Goal: Task Accomplishment & Management: Complete application form

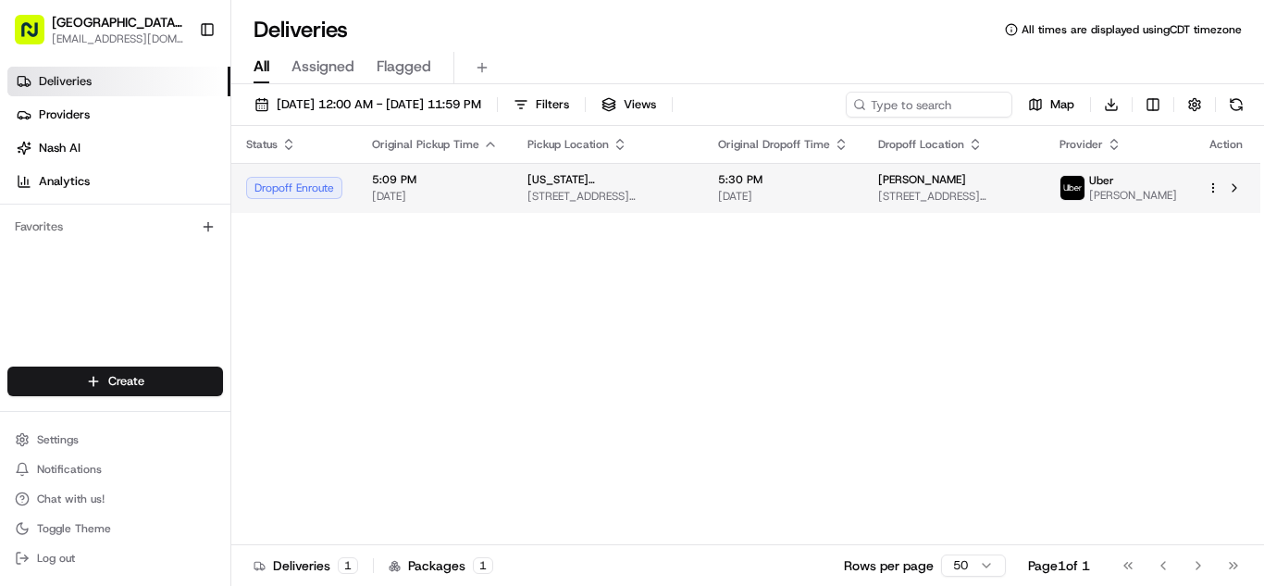
click at [1022, 197] on span "[STREET_ADDRESS][US_STATE]" at bounding box center [954, 196] width 152 height 15
click at [1009, 187] on div "[PERSON_NAME]" at bounding box center [954, 179] width 152 height 15
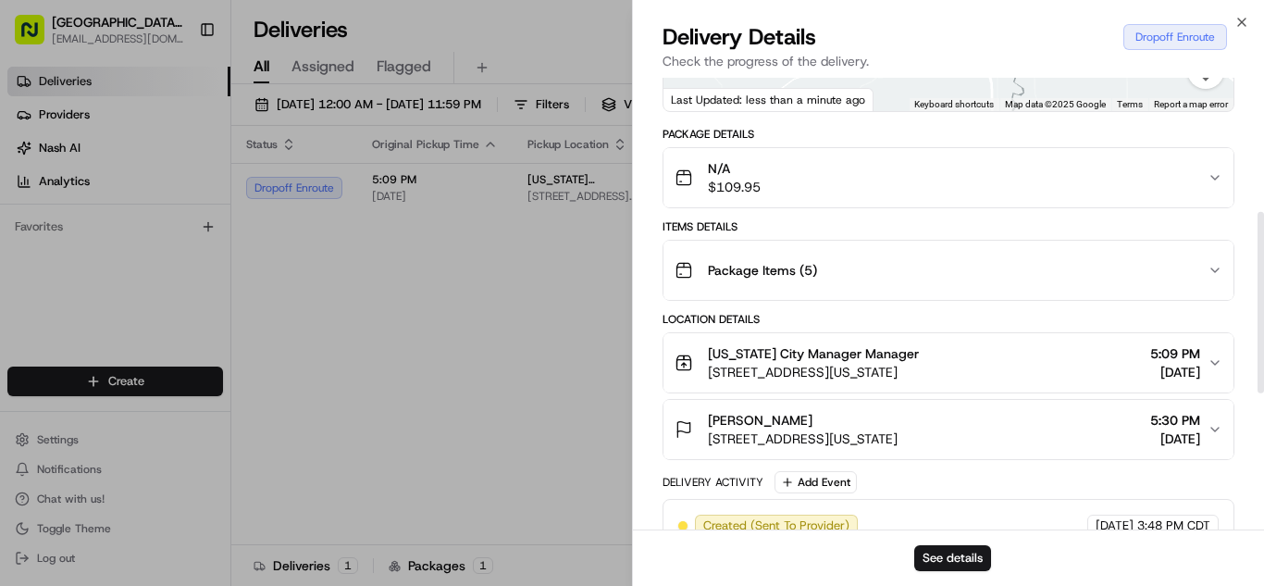
scroll to position [334, 0]
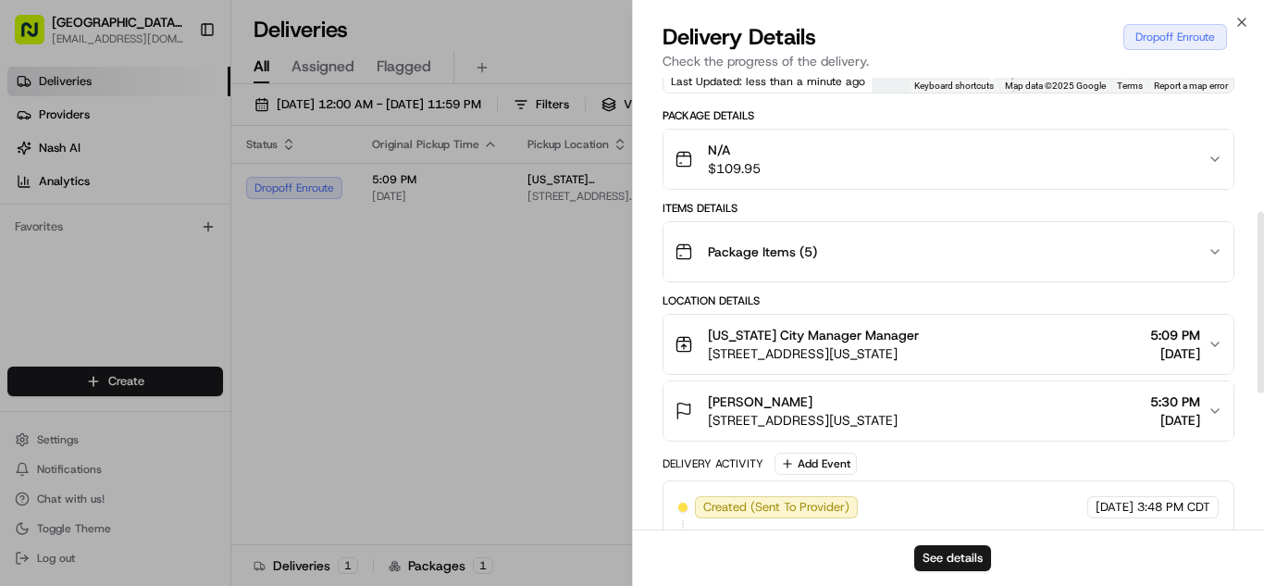
click at [1188, 429] on span "[DATE]" at bounding box center [1175, 420] width 50 height 19
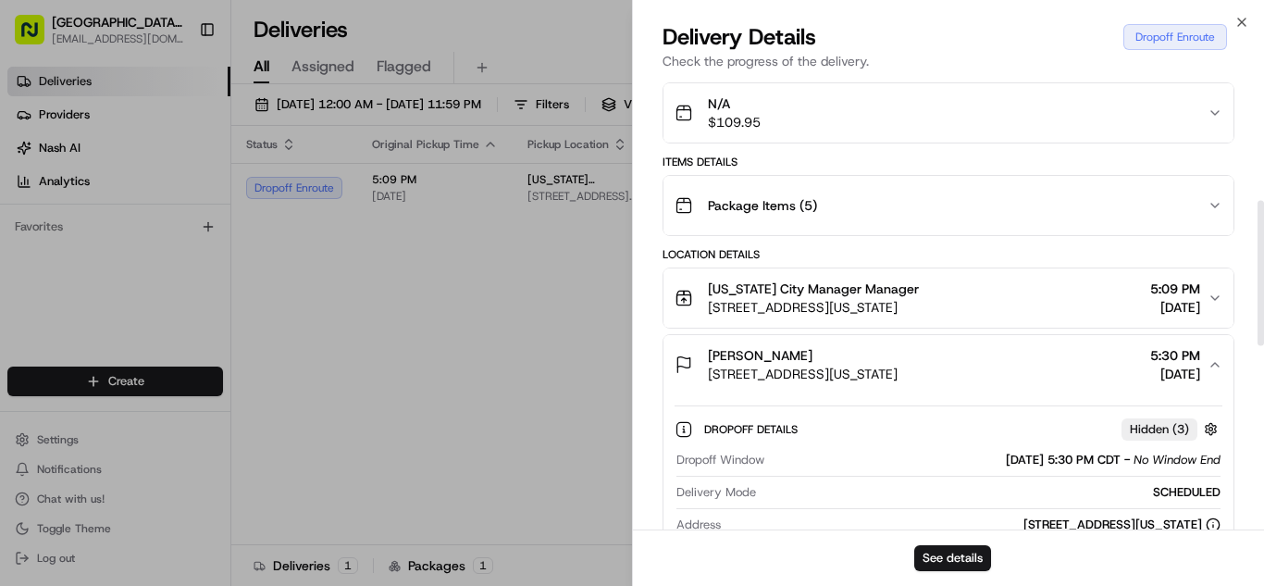
click at [1072, 299] on div "[US_STATE] City Manager Manager [STREET_ADDRESS][US_STATE] 5:09 PM [DATE]" at bounding box center [940, 297] width 533 height 37
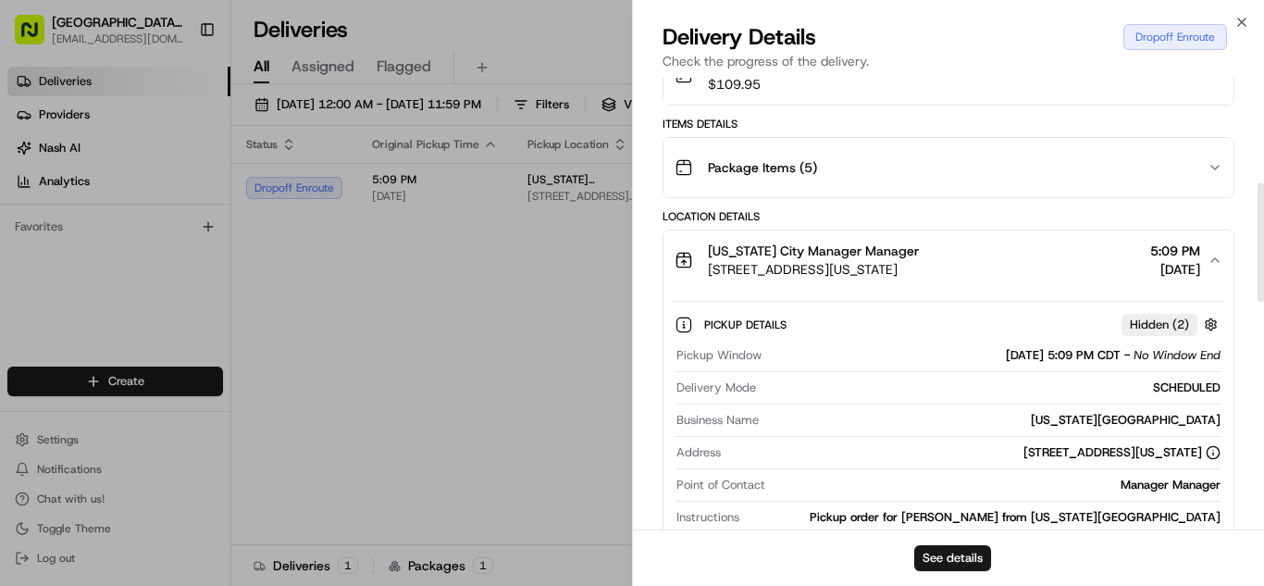
scroll to position [434, 0]
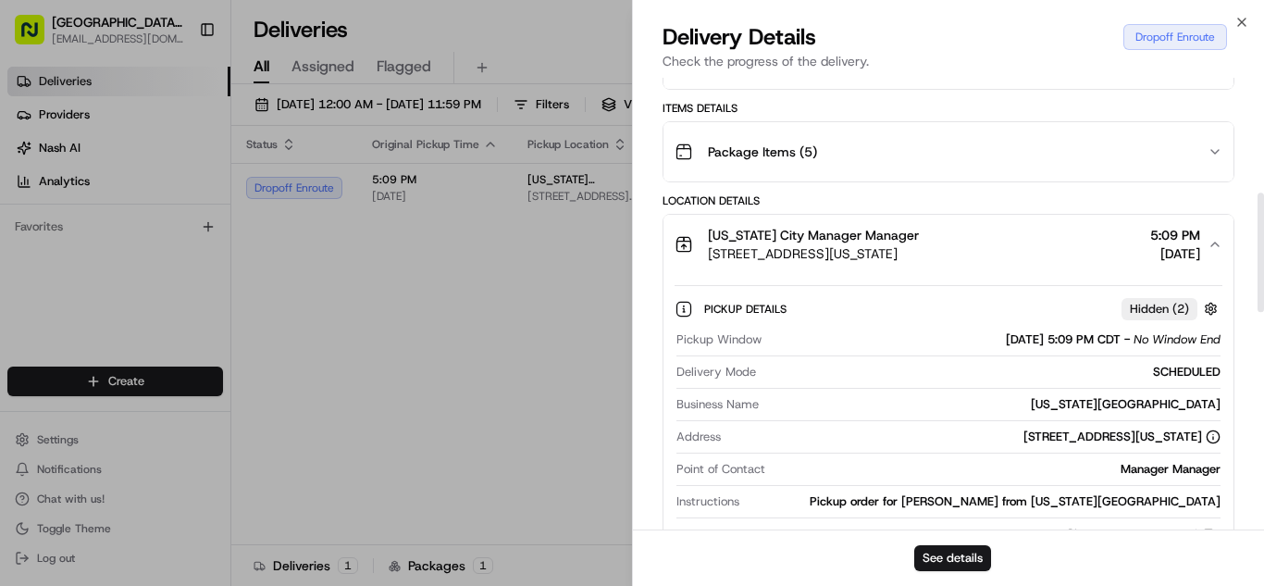
click at [1214, 293] on div "Pickup Details Hidden ( 2 ) Pickup Window [DATE] 5:09 PM CDT - No Window End De…" at bounding box center [948, 419] width 570 height 291
click at [1206, 232] on button "[US_STATE] City Manager Manager [STREET_ADDRESS][US_STATE] 5:09 PM [DATE]" at bounding box center [948, 244] width 570 height 59
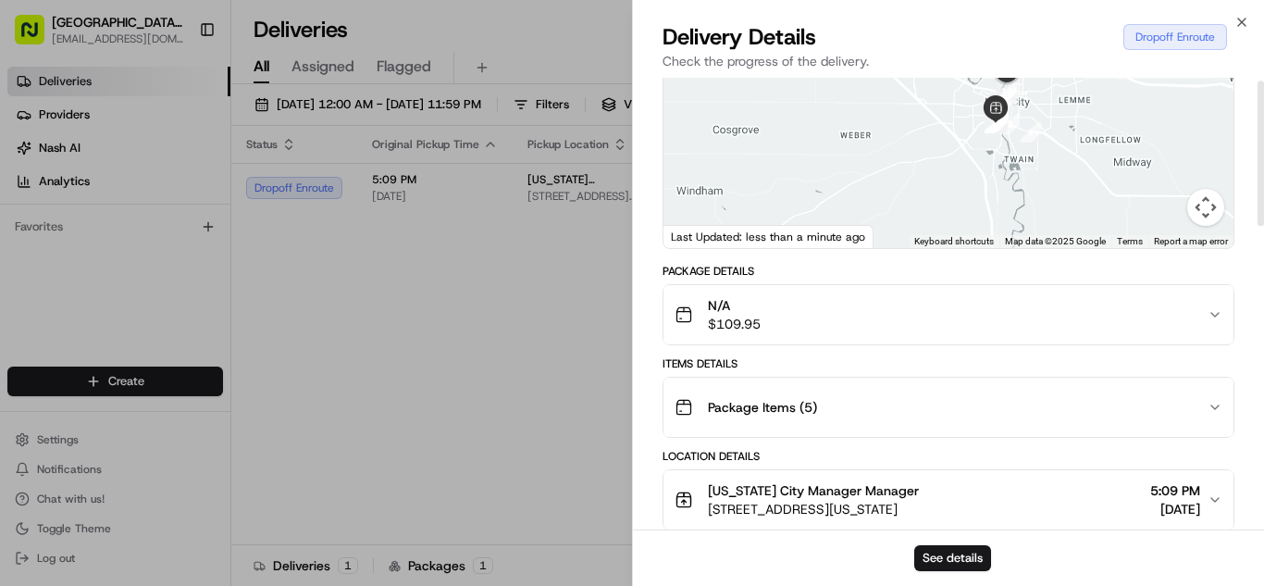
scroll to position [0, 0]
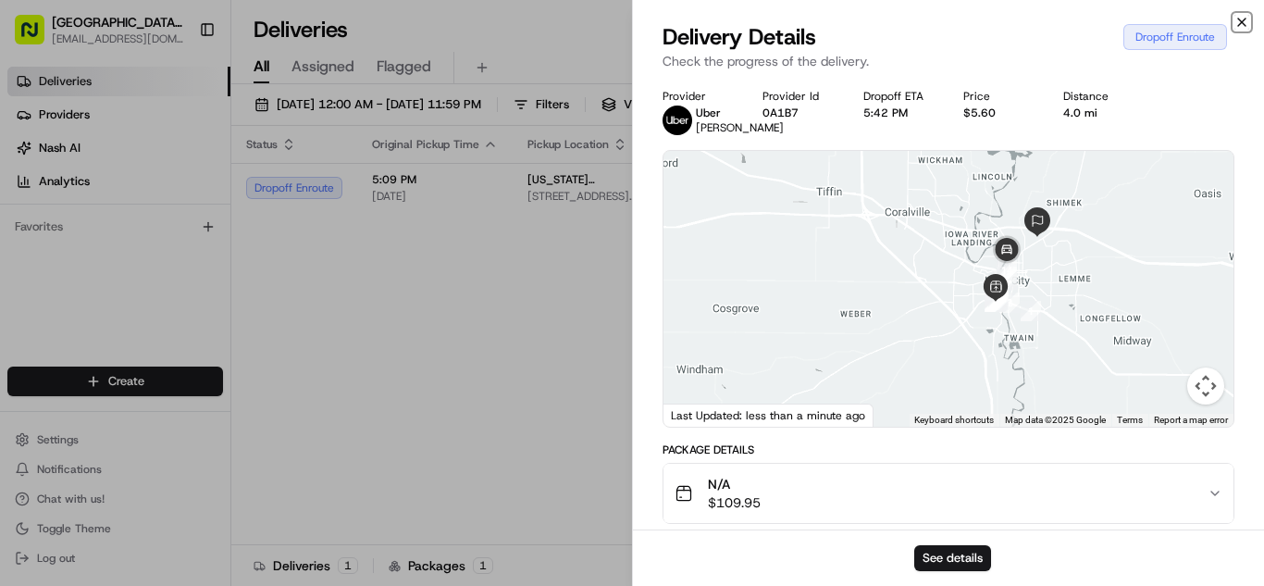
click at [1245, 17] on icon "button" at bounding box center [1241, 22] width 15 height 15
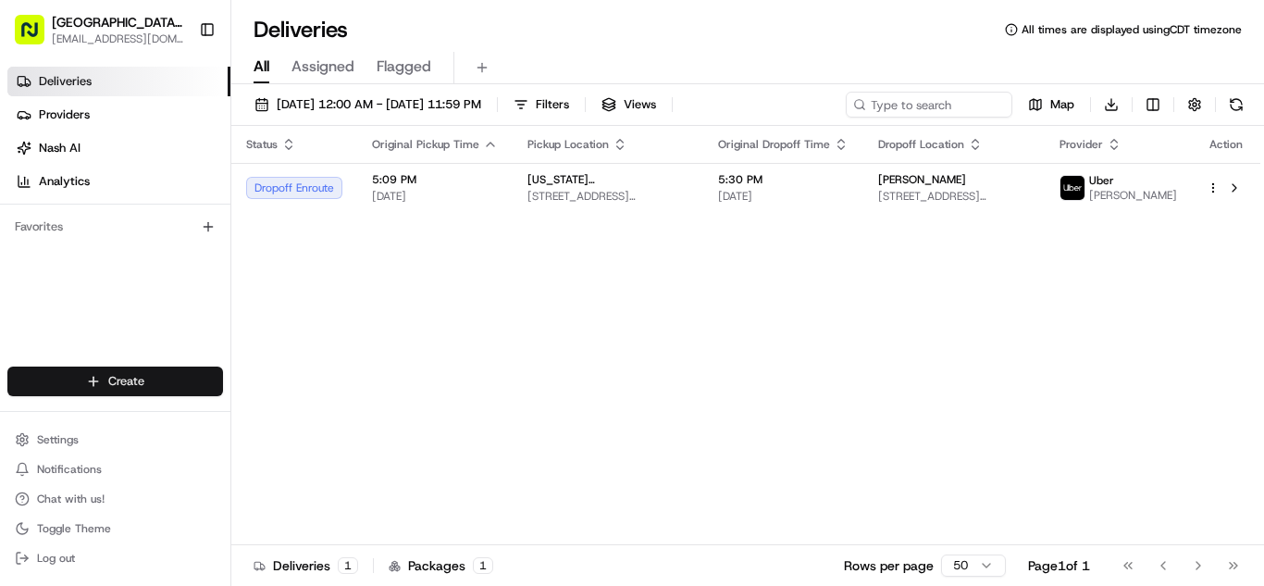
click at [195, 366] on html "[GEOGRAPHIC_DATA] - [US_STATE][GEOGRAPHIC_DATA], [GEOGRAPHIC_DATA] [EMAIL_ADDRE…" at bounding box center [632, 293] width 1264 height 586
click at [312, 423] on link "Delivery" at bounding box center [334, 415] width 206 height 33
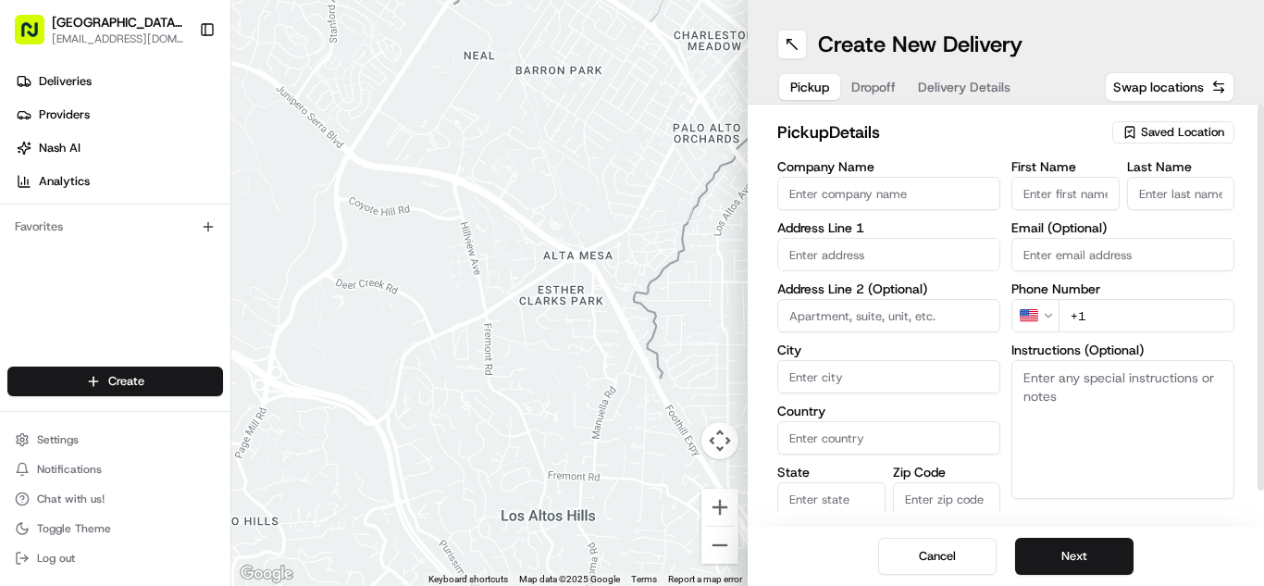
click at [1172, 128] on span "Saved Location" at bounding box center [1182, 132] width 83 height 17
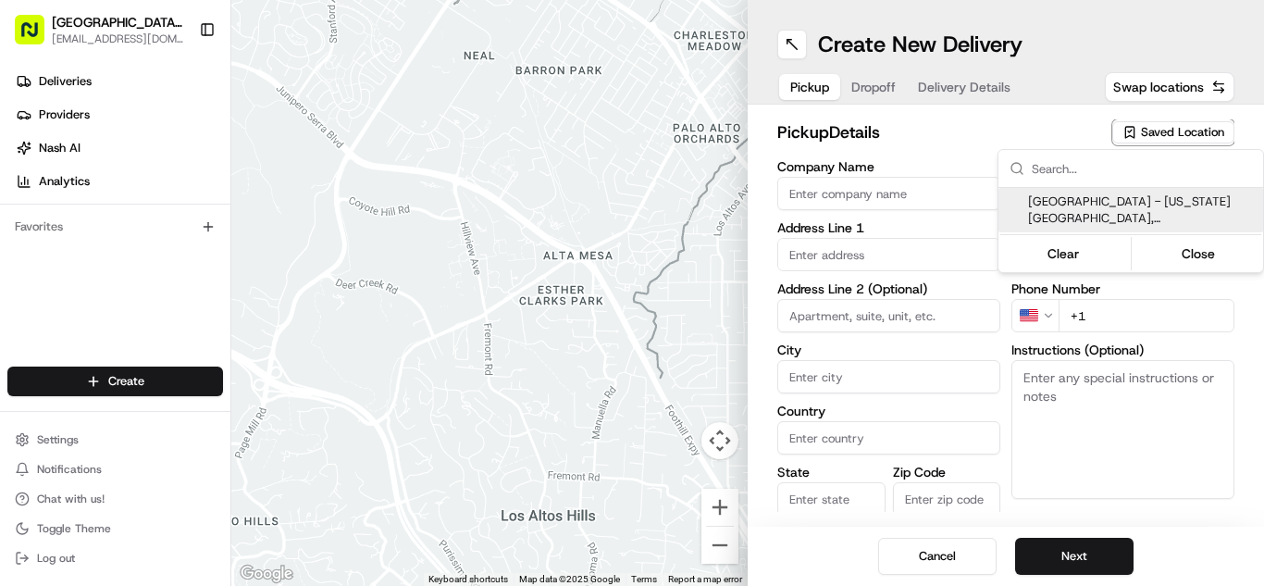
click at [1129, 200] on span "[GEOGRAPHIC_DATA] - [US_STATE][GEOGRAPHIC_DATA], [GEOGRAPHIC_DATA]" at bounding box center [1142, 209] width 228 height 33
type input "[GEOGRAPHIC_DATA] - [US_STATE][GEOGRAPHIC_DATA], [GEOGRAPHIC_DATA]"
type input "[STREET_ADDRESS]"
type input "[US_STATE][GEOGRAPHIC_DATA]"
type input "US"
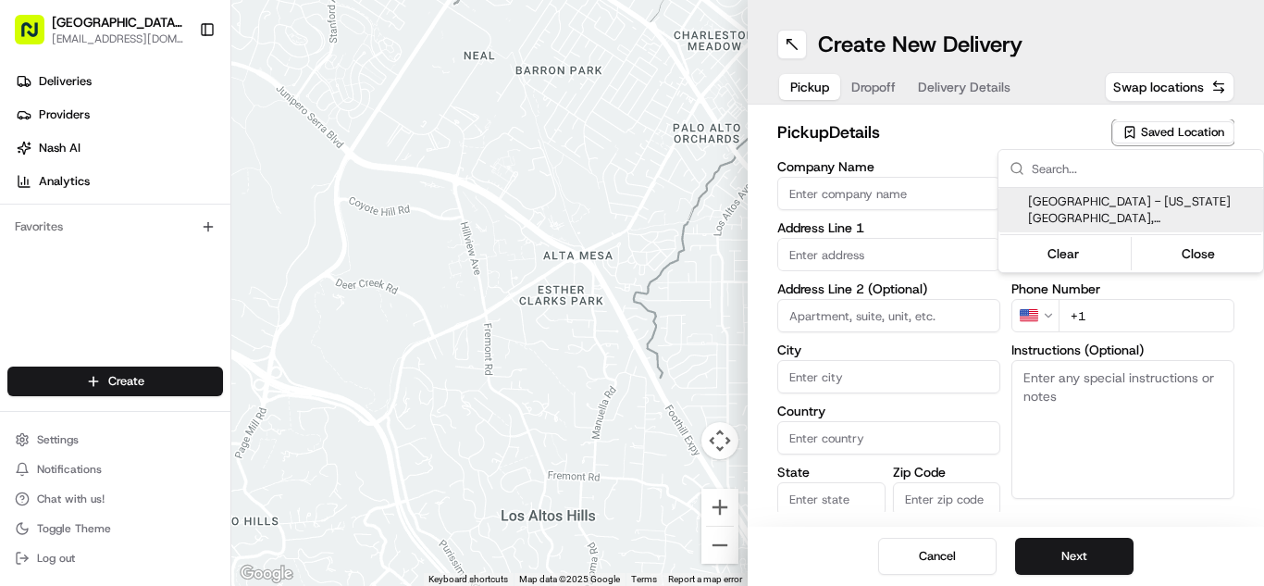
type input "IA"
type input "52246"
type input "Manager"
type input "[EMAIL_ADDRESS][DOMAIN_NAME]"
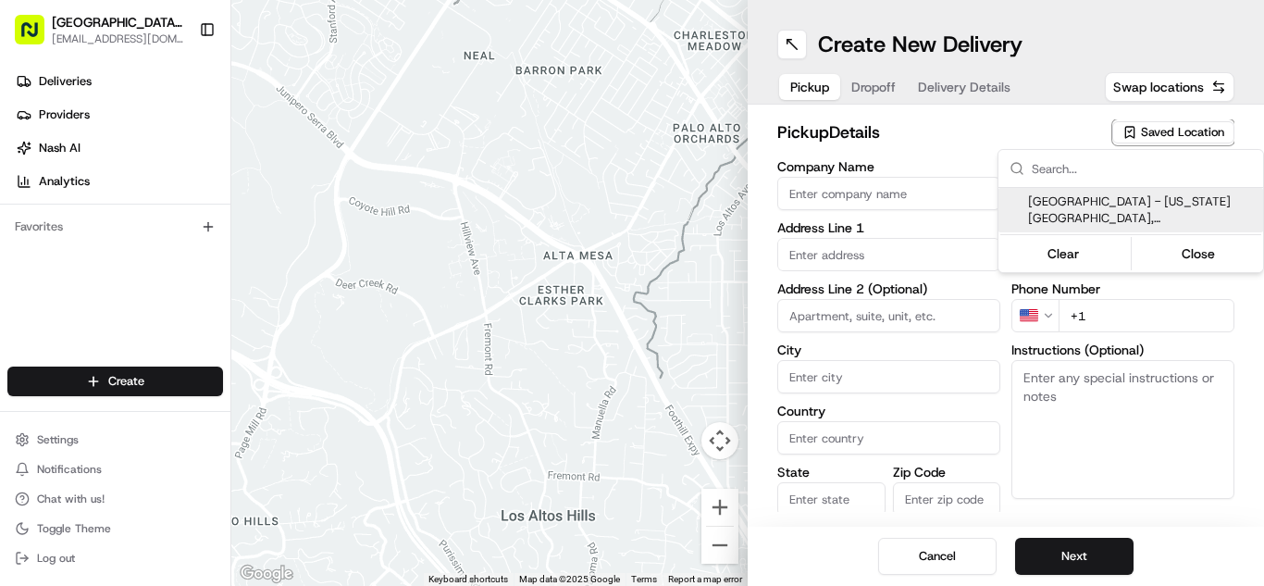
type input "[PHONE_NUMBER]"
type textarea "Pickup order [insert order number] for [insert customer name] from [insert loca…"
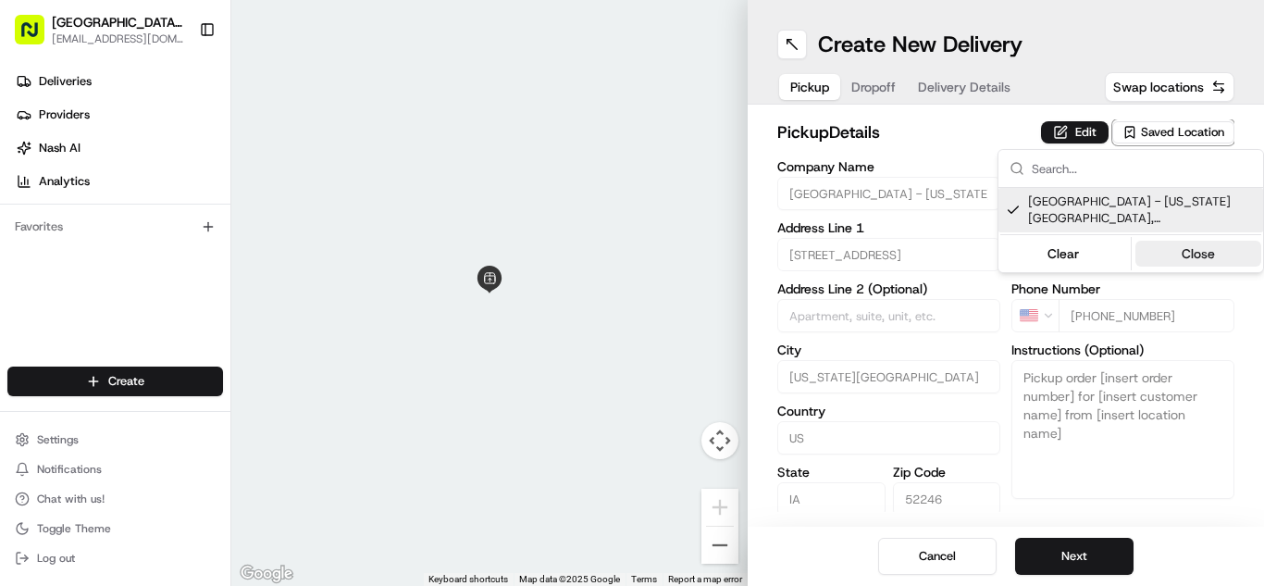
click at [1180, 241] on button "Close" at bounding box center [1198, 254] width 127 height 26
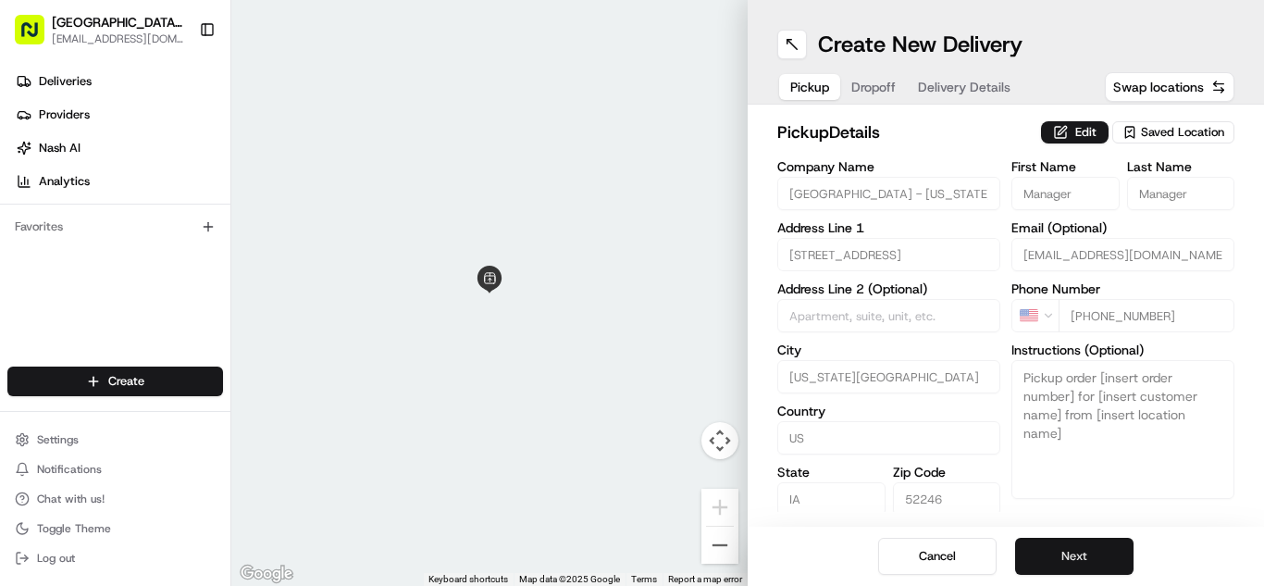
click at [1094, 558] on button "Next" at bounding box center [1074, 556] width 118 height 37
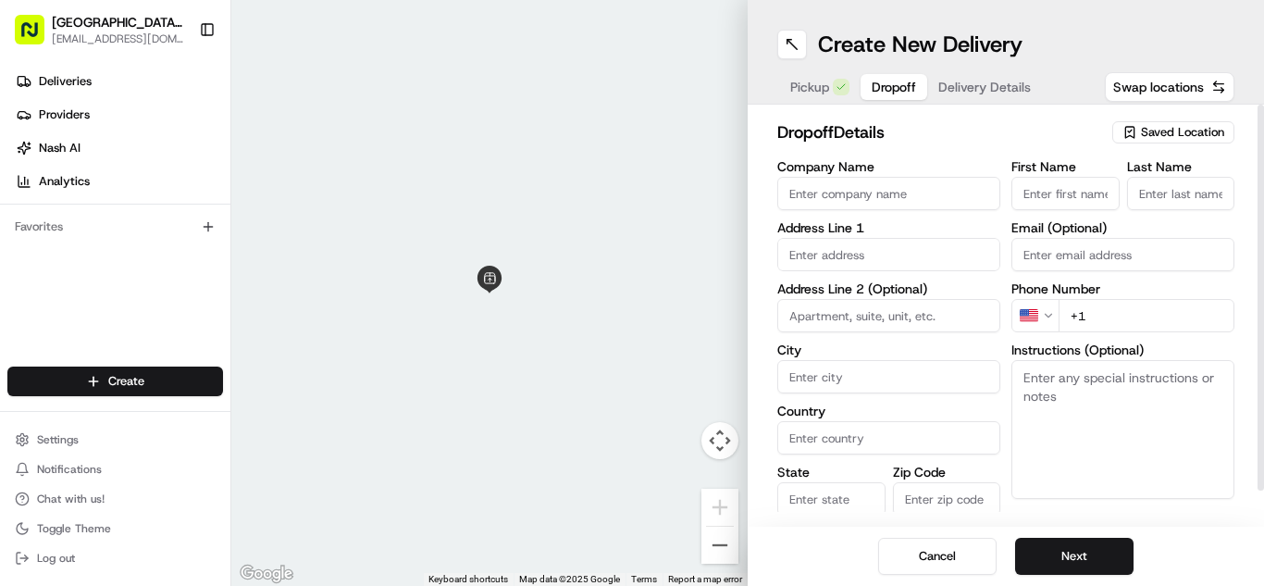
click at [1070, 190] on input "First Name" at bounding box center [1065, 193] width 108 height 33
type input "[PERSON_NAME]"
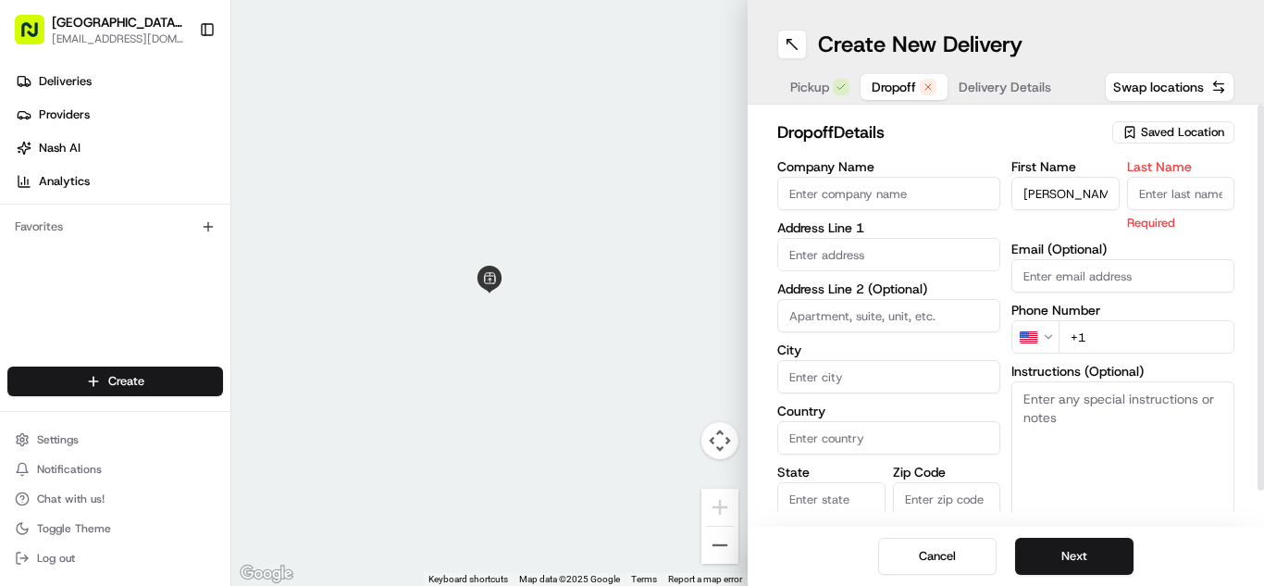
click at [1173, 197] on input "Last Name" at bounding box center [1181, 193] width 108 height 33
type input "Jills"
click at [1152, 338] on div "First Name [PERSON_NAME] Last Name [PERSON_NAME] Required Email (Optional) Phon…" at bounding box center [1122, 355] width 223 height 390
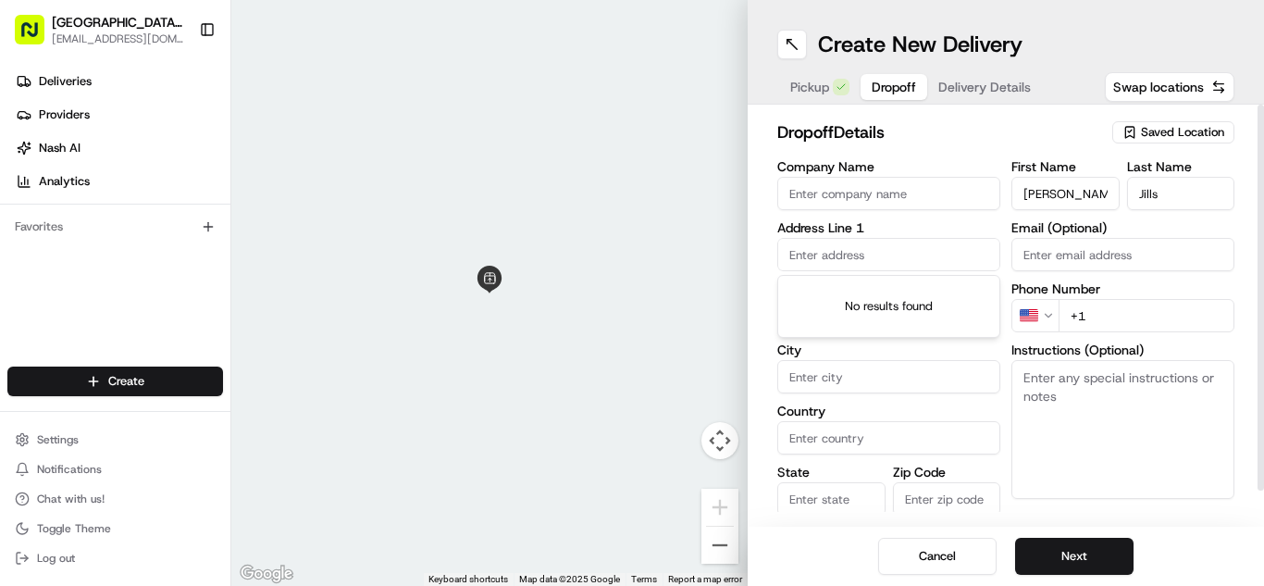
click at [906, 261] on input "text" at bounding box center [888, 254] width 223 height 33
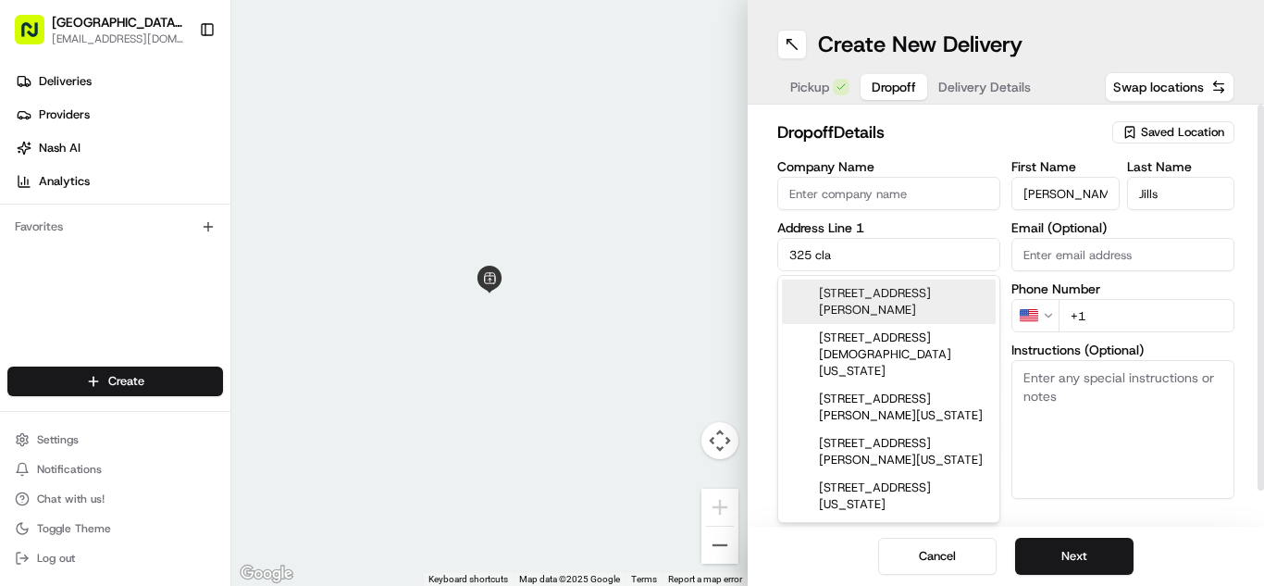
type input "325 clar"
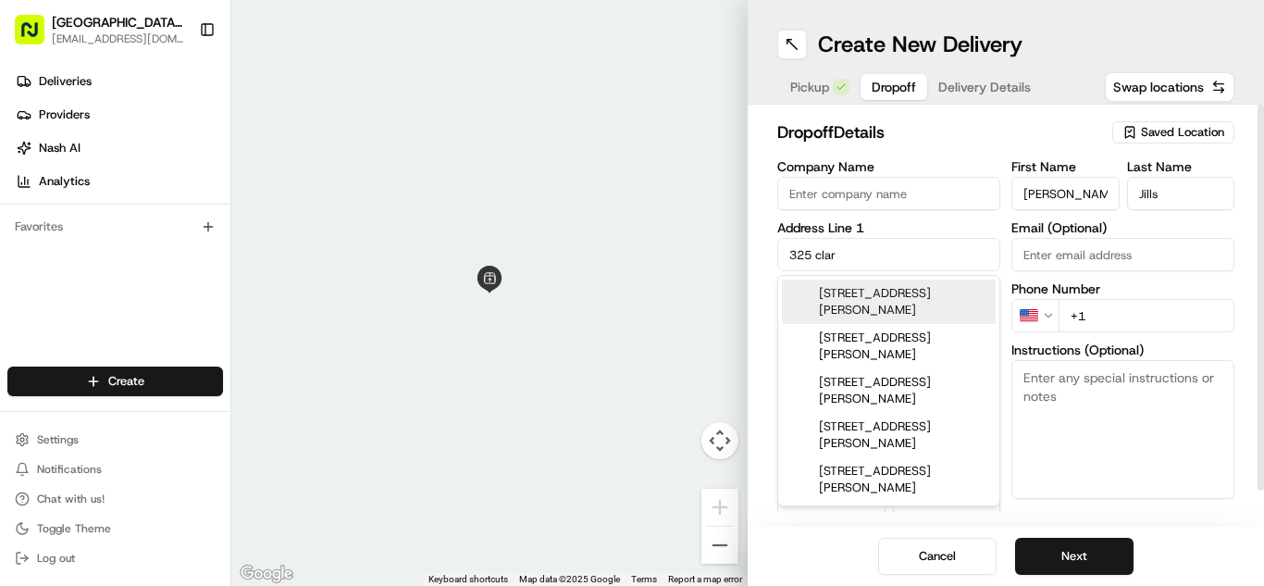
drag, startPoint x: 872, startPoint y: 260, endPoint x: 731, endPoint y: 249, distance: 141.1
click at [731, 249] on div "← Move left → Move right ↑ Move up ↓ Move down + Zoom in - Zoom out Home Jump l…" at bounding box center [747, 293] width 1032 height 586
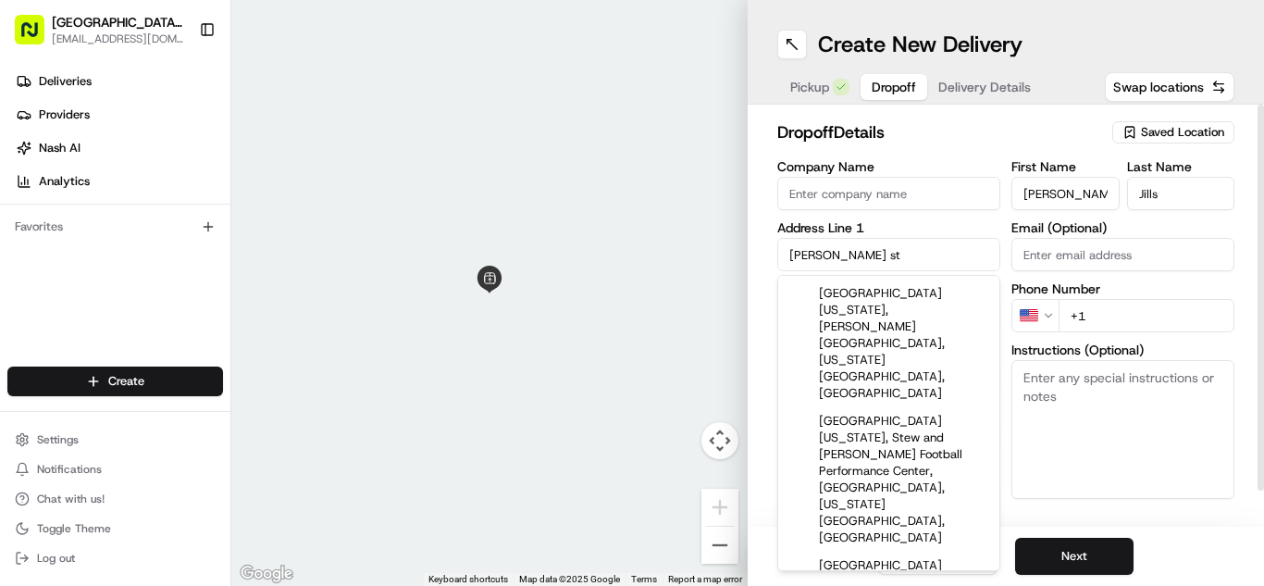
click at [782, 247] on input "[PERSON_NAME] st" at bounding box center [888, 254] width 223 height 33
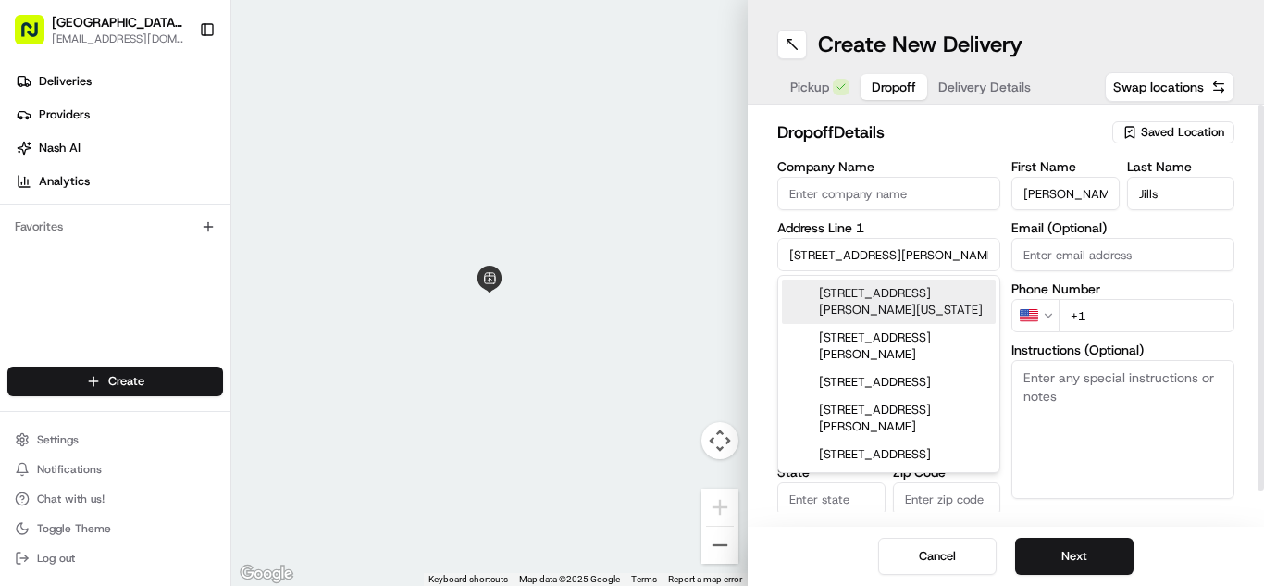
click at [901, 289] on div "[STREET_ADDRESS][PERSON_NAME][US_STATE]" at bounding box center [889, 301] width 214 height 44
type input "[STREET_ADDRESS][PERSON_NAME][US_STATE]"
type input "[US_STATE][GEOGRAPHIC_DATA]"
type input "[GEOGRAPHIC_DATA]"
type input "IA"
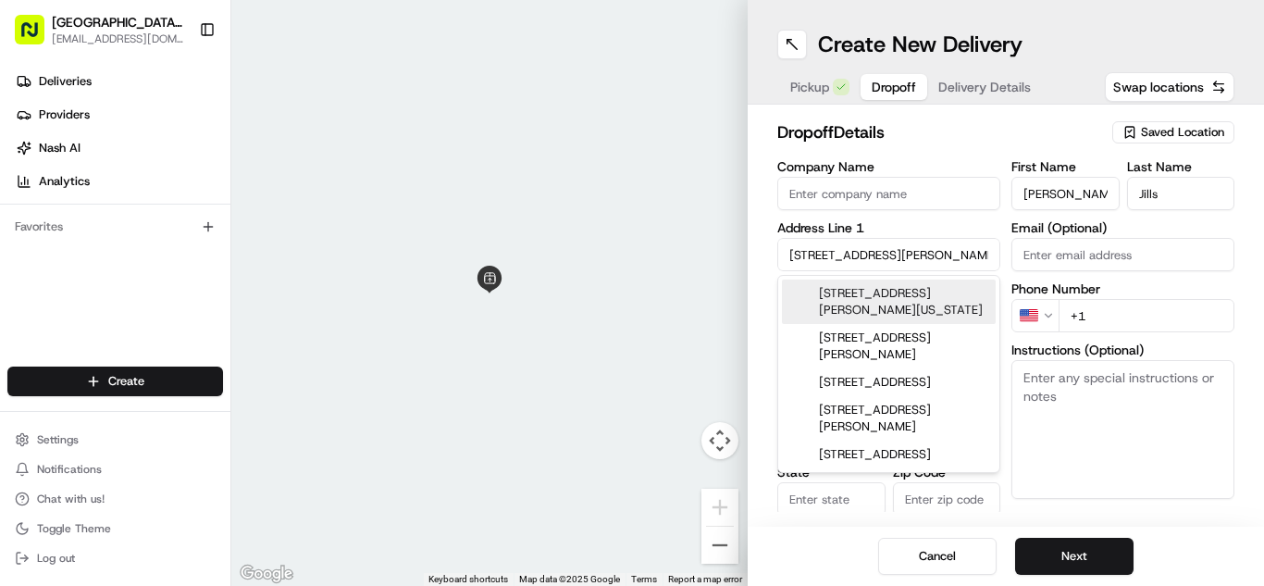
type input "52240"
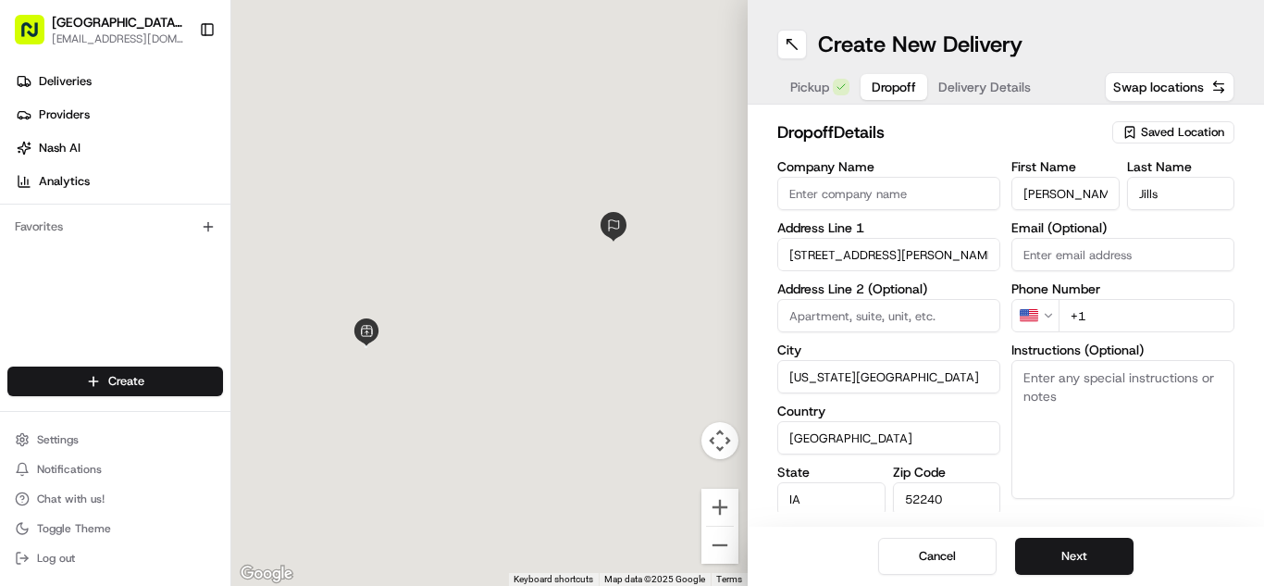
type input "[STREET_ADDRESS][PERSON_NAME]"
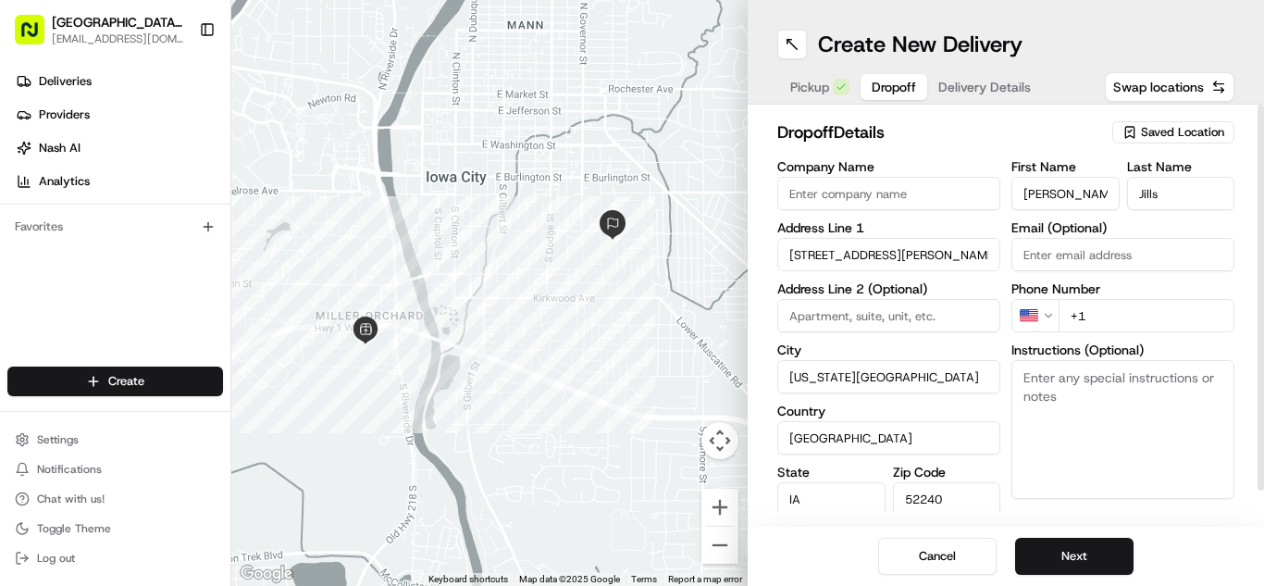
click at [1116, 321] on input "+1" at bounding box center [1146, 315] width 176 height 33
type input "[PHONE_NUMBER]"
click at [1056, 552] on button "Next" at bounding box center [1074, 556] width 118 height 37
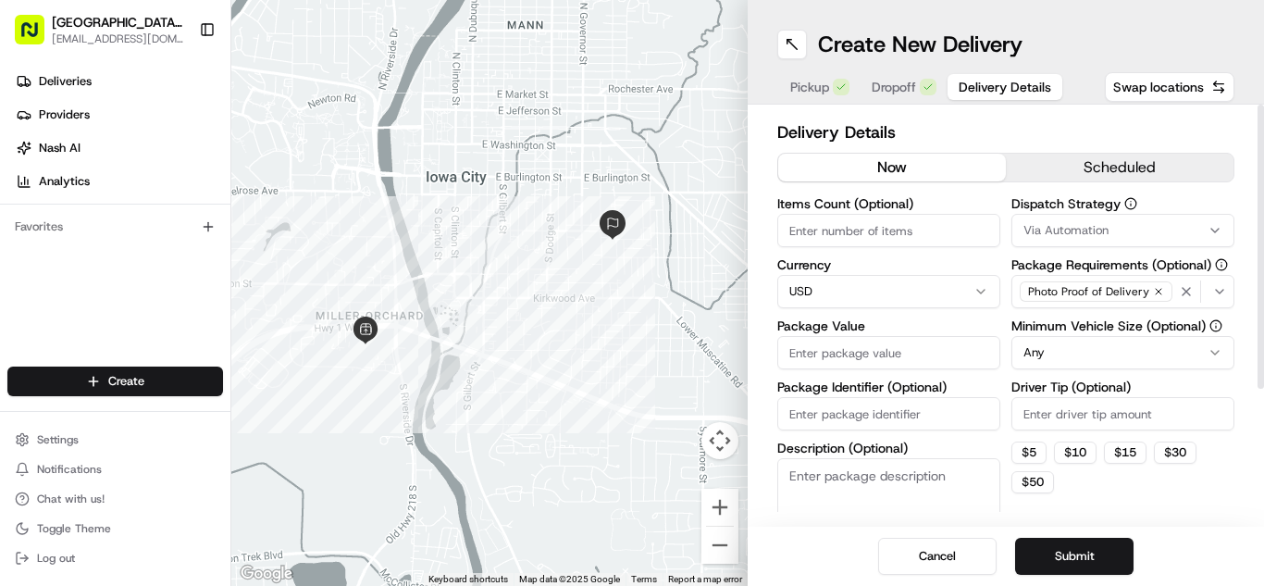
click at [892, 238] on input "Items Count (Optional)" at bounding box center [888, 230] width 223 height 33
type input "4"
click at [953, 354] on input "Package Value" at bounding box center [888, 352] width 223 height 33
type input "23.91"
click at [1032, 451] on button "$ 5" at bounding box center [1028, 452] width 35 height 22
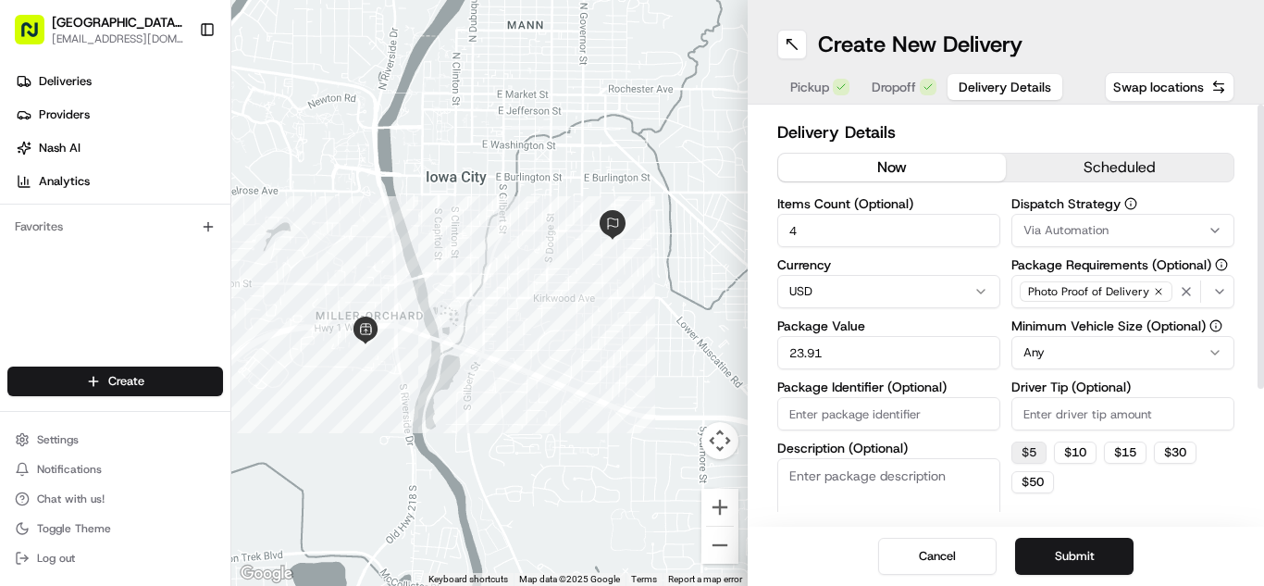
type input "5"
click at [1105, 548] on button "Submit" at bounding box center [1074, 556] width 118 height 37
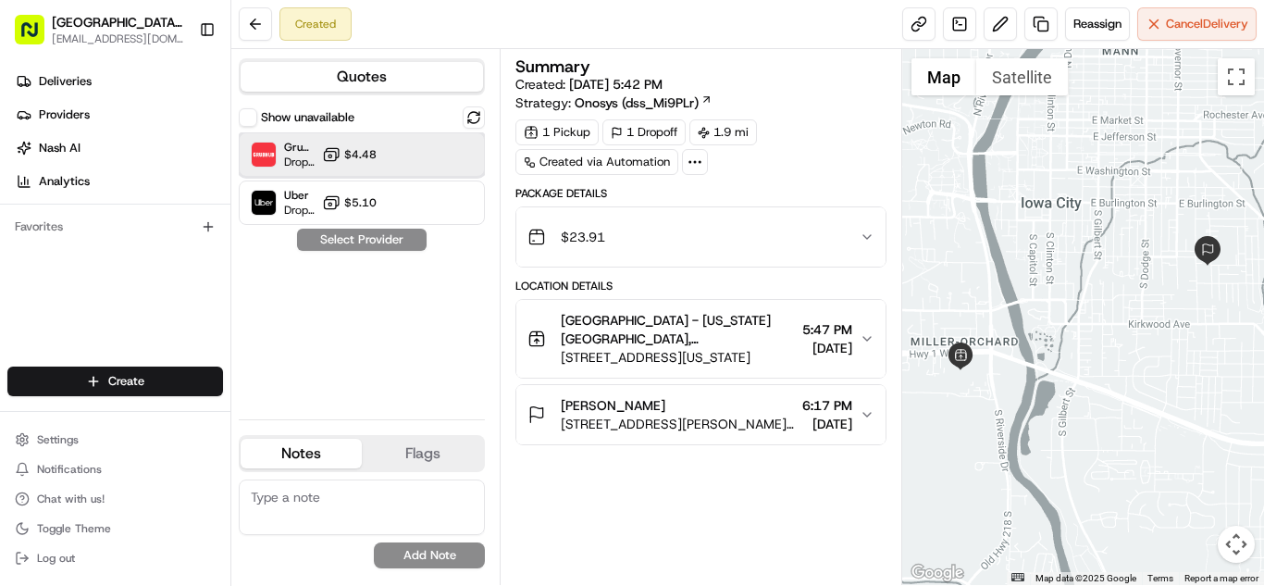
click at [436, 155] on div at bounding box center [428, 154] width 22 height 22
click at [403, 236] on button "Assign Provider" at bounding box center [361, 240] width 131 height 22
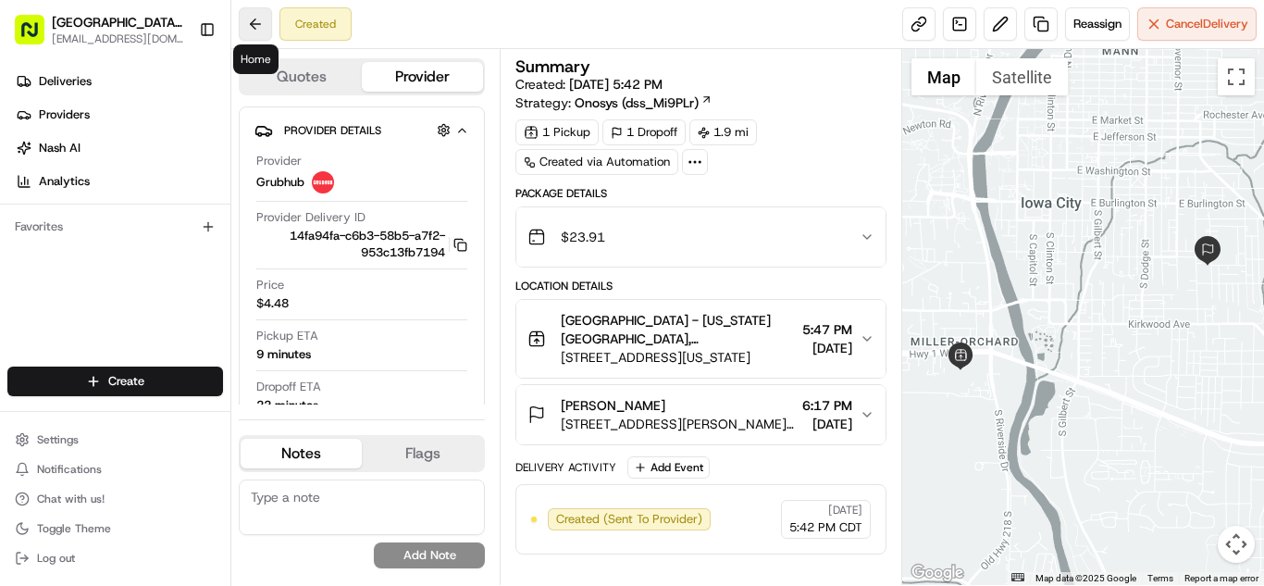
click at [266, 27] on button at bounding box center [255, 23] width 33 height 33
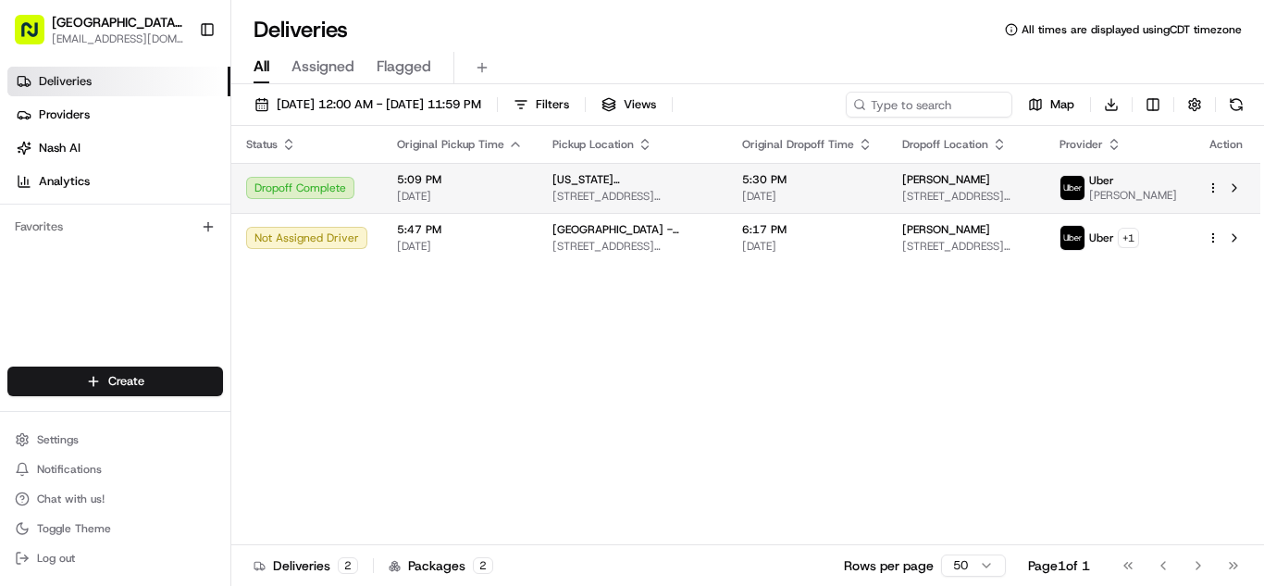
click at [887, 192] on td "[PERSON_NAME] [STREET_ADDRESS][US_STATE]" at bounding box center [965, 188] width 157 height 50
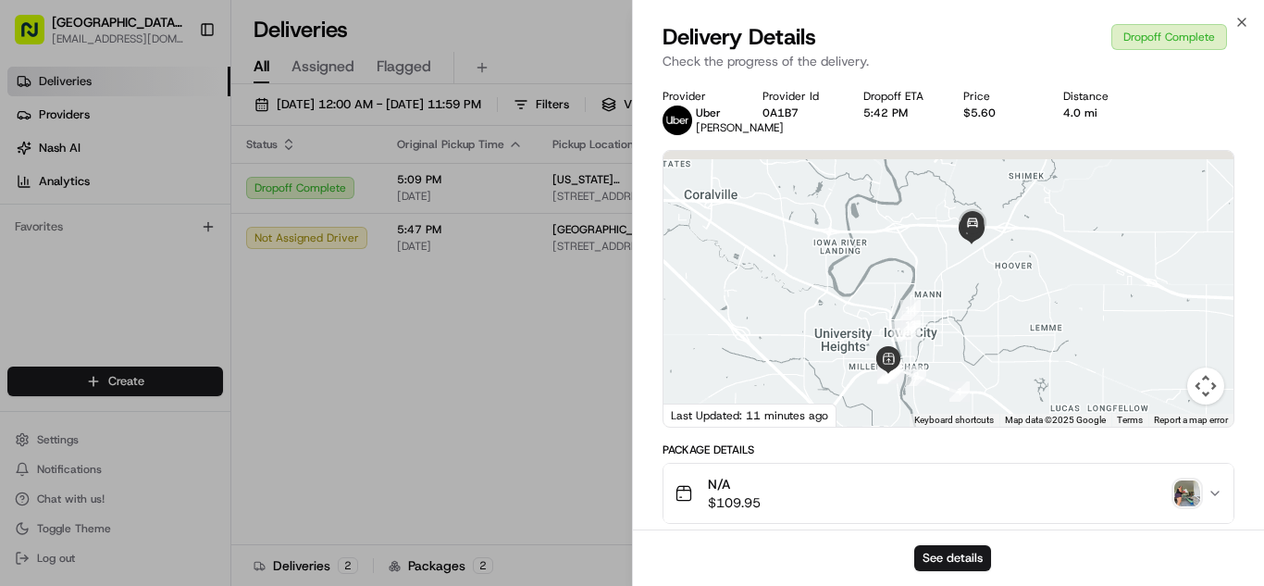
drag, startPoint x: 1032, startPoint y: 263, endPoint x: 1005, endPoint y: 305, distance: 50.3
click at [1005, 305] on div at bounding box center [948, 289] width 570 height 276
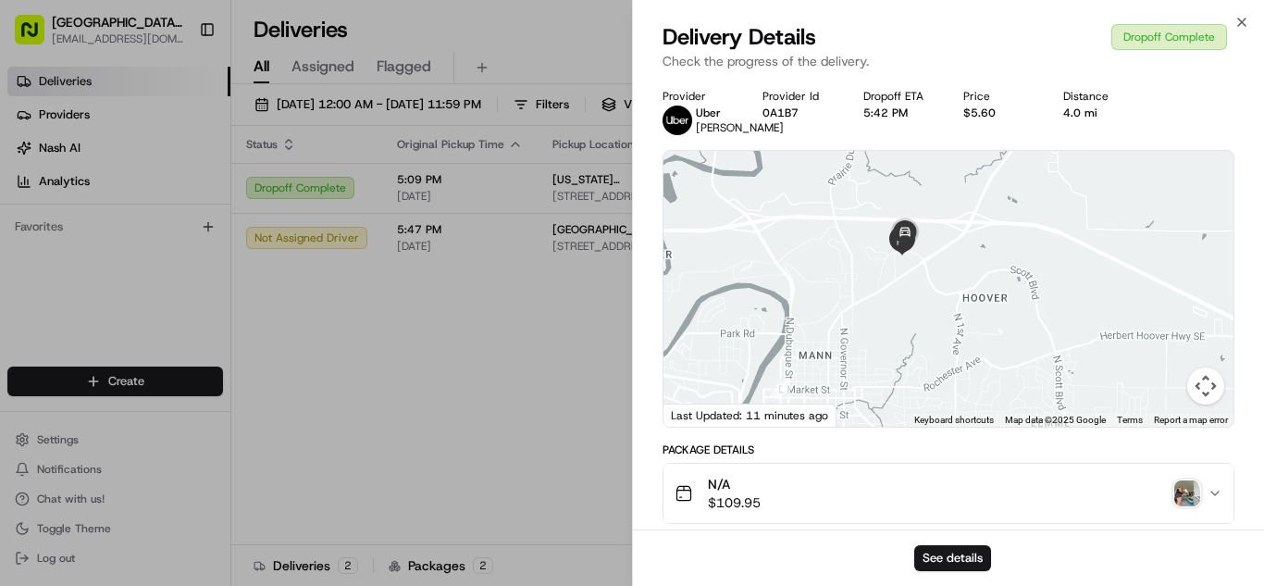
drag, startPoint x: 950, startPoint y: 253, endPoint x: 928, endPoint y: 287, distance: 40.8
click at [928, 287] on div at bounding box center [948, 289] width 570 height 276
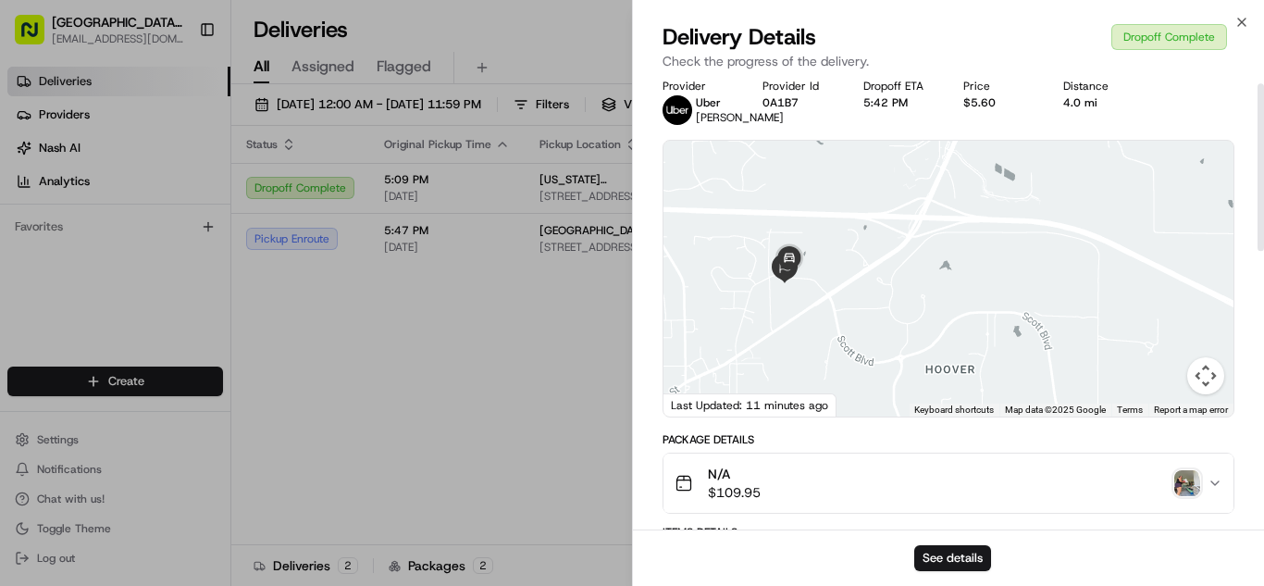
scroll to position [5, 0]
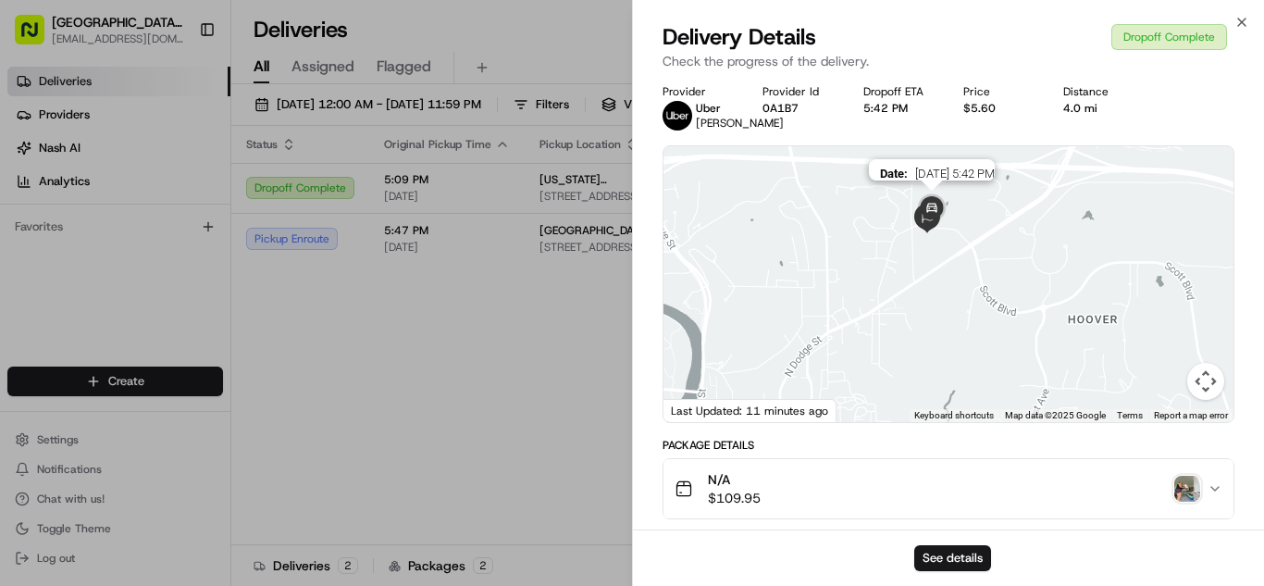
drag, startPoint x: 789, startPoint y: 279, endPoint x: 928, endPoint y: 217, distance: 152.0
click at [927, 216] on img at bounding box center [931, 209] width 37 height 37
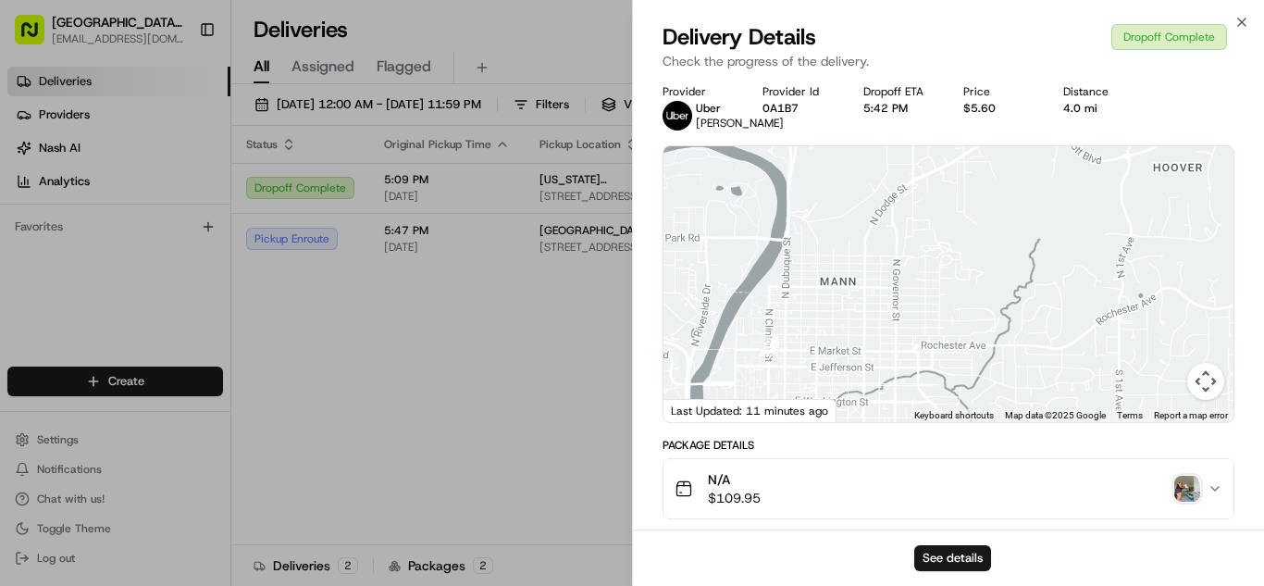
drag, startPoint x: 932, startPoint y: 333, endPoint x: 1026, endPoint y: 175, distance: 184.2
click at [1026, 175] on div at bounding box center [948, 284] width 570 height 276
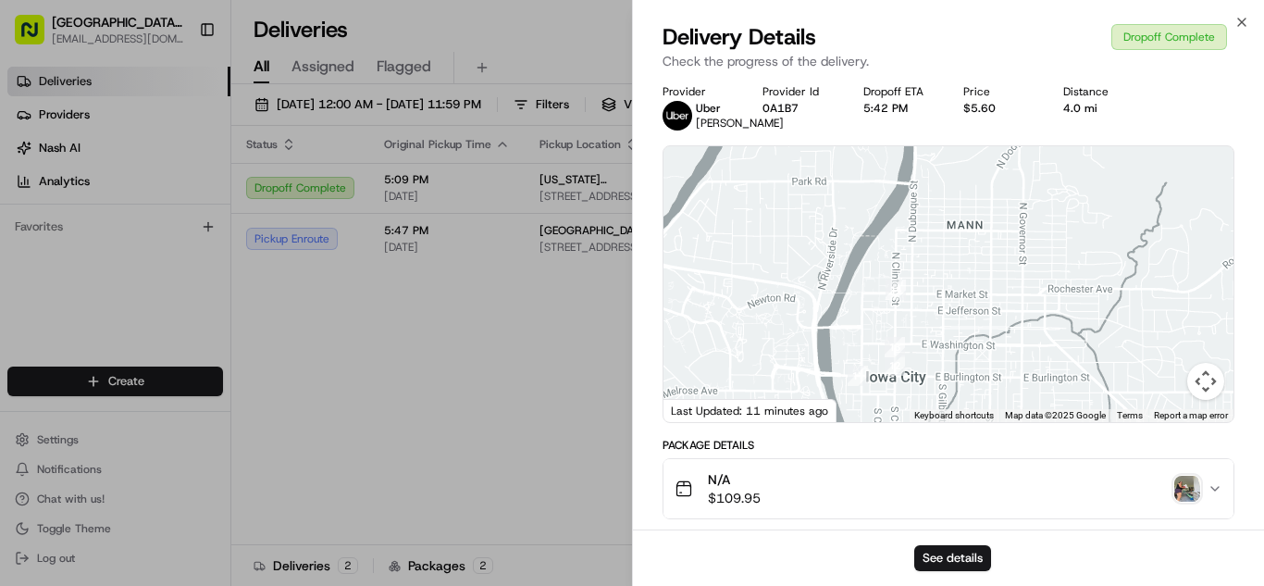
drag, startPoint x: 912, startPoint y: 340, endPoint x: 1040, endPoint y: 315, distance: 130.1
click at [1086, 231] on div at bounding box center [948, 284] width 570 height 276
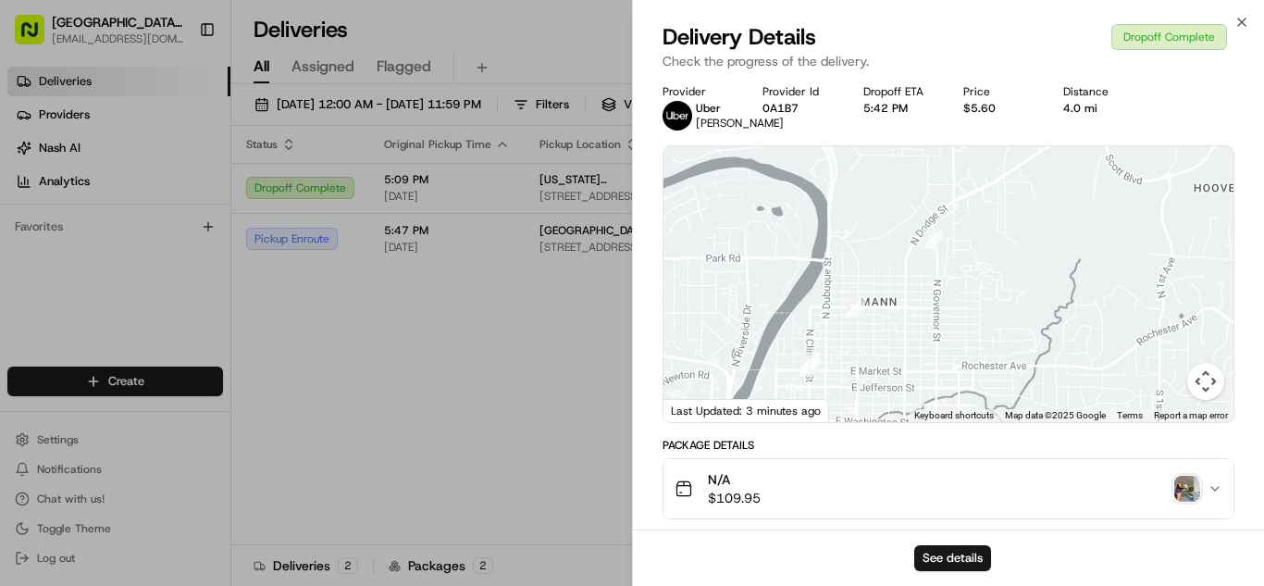
drag, startPoint x: 1011, startPoint y: 367, endPoint x: 841, endPoint y: 553, distance: 252.1
click at [841, 553] on div "Delivery Details Dropoff Complete Check the progress of the delivery. Provider …" at bounding box center [948, 303] width 631 height 563
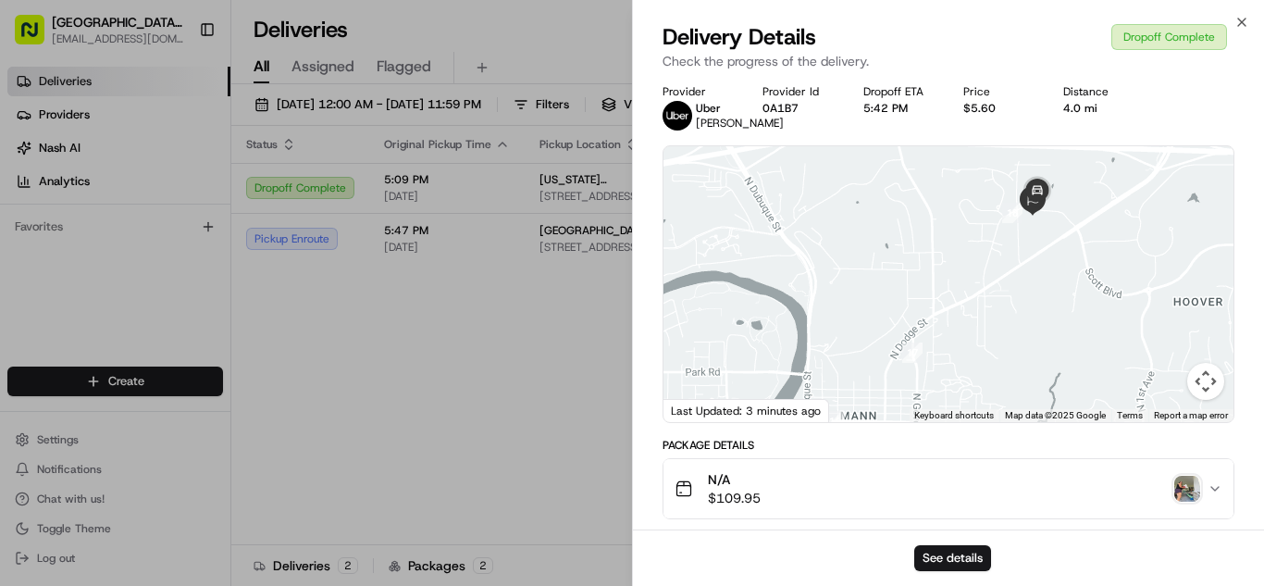
drag, startPoint x: 965, startPoint y: 310, endPoint x: 951, endPoint y: 414, distance: 105.5
click at [941, 422] on div "1 2 3 4 5 6 7 8 9 10 11 12 13 14 15 16 17 18 Keyboard shortcuts Map Data Map da…" at bounding box center [948, 284] width 570 height 276
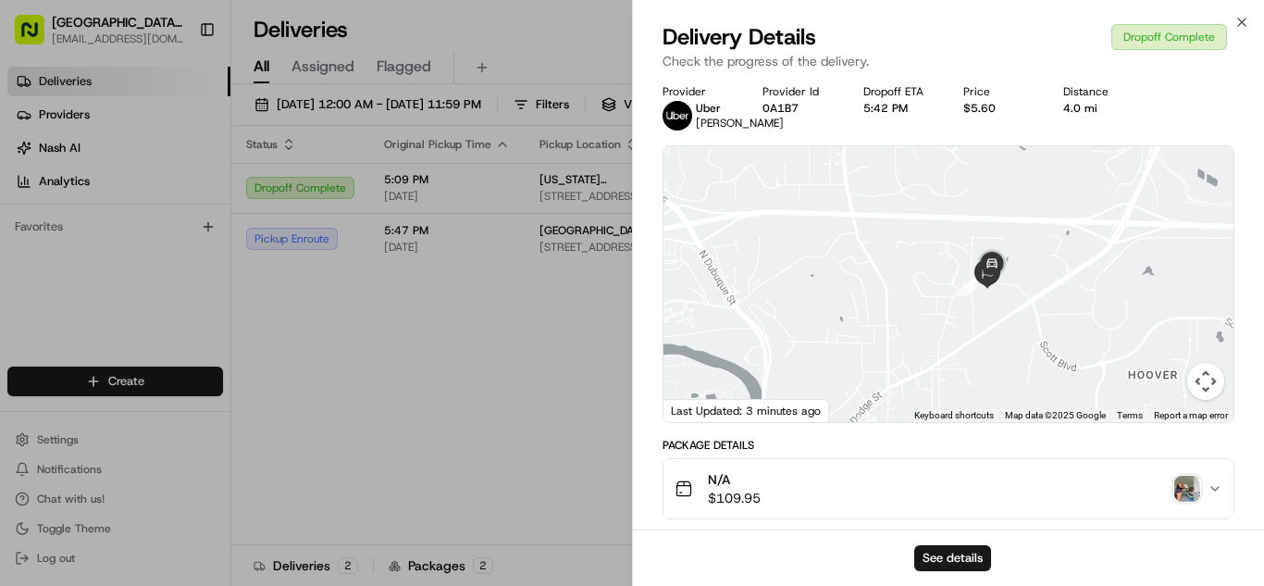
drag, startPoint x: 1030, startPoint y: 305, endPoint x: 1008, endPoint y: 348, distance: 47.6
click at [1004, 349] on div at bounding box center [948, 284] width 570 height 276
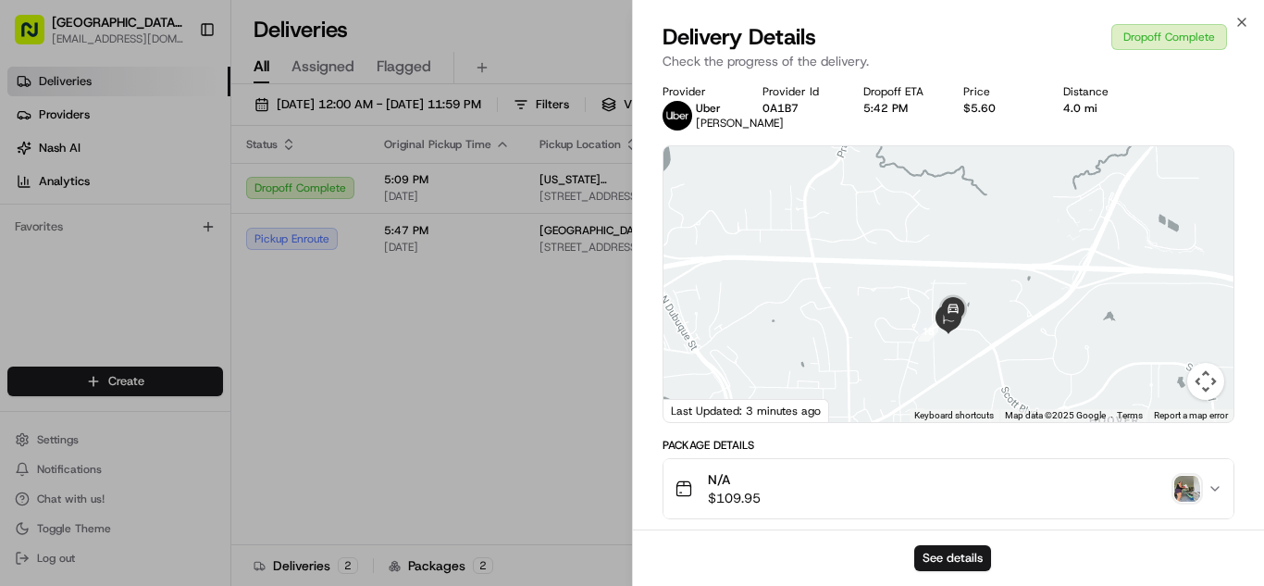
drag, startPoint x: 1025, startPoint y: 325, endPoint x: 986, endPoint y: 381, distance: 68.5
click at [980, 377] on div at bounding box center [948, 284] width 570 height 276
drag, startPoint x: 1029, startPoint y: 338, endPoint x: 1005, endPoint y: 340, distance: 24.1
click at [997, 340] on div at bounding box center [948, 284] width 570 height 276
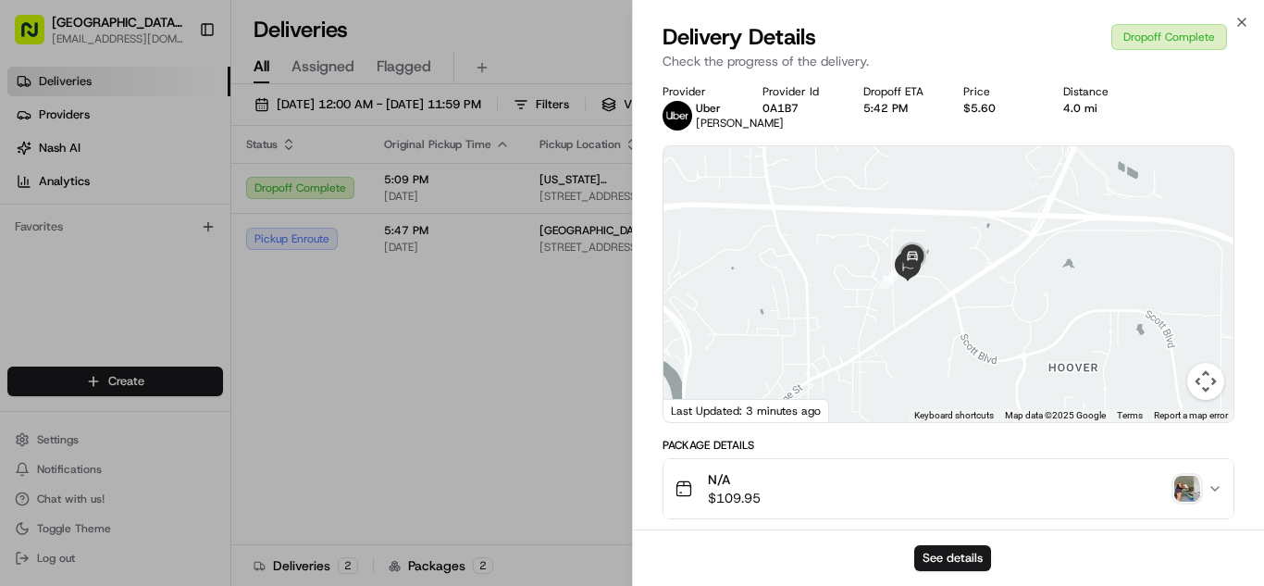
drag, startPoint x: 1040, startPoint y: 379, endPoint x: 1032, endPoint y: 318, distance: 61.6
click at [1032, 318] on div at bounding box center [948, 284] width 570 height 276
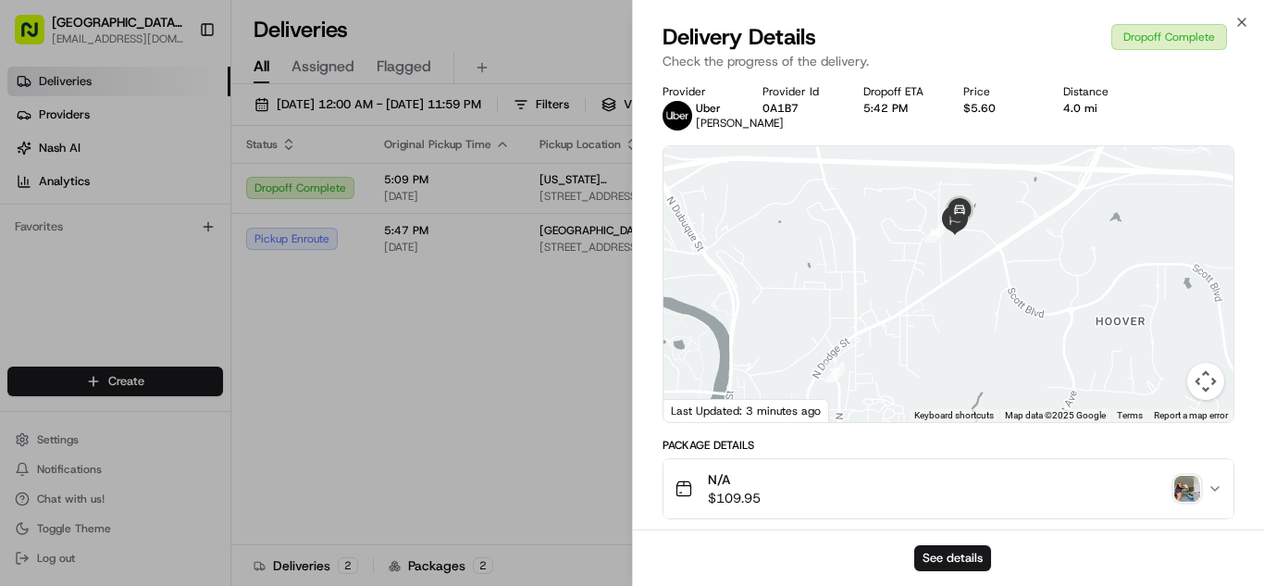
drag, startPoint x: 1036, startPoint y: 322, endPoint x: 1082, endPoint y: 260, distance: 76.8
click at [1080, 263] on div at bounding box center [948, 284] width 570 height 276
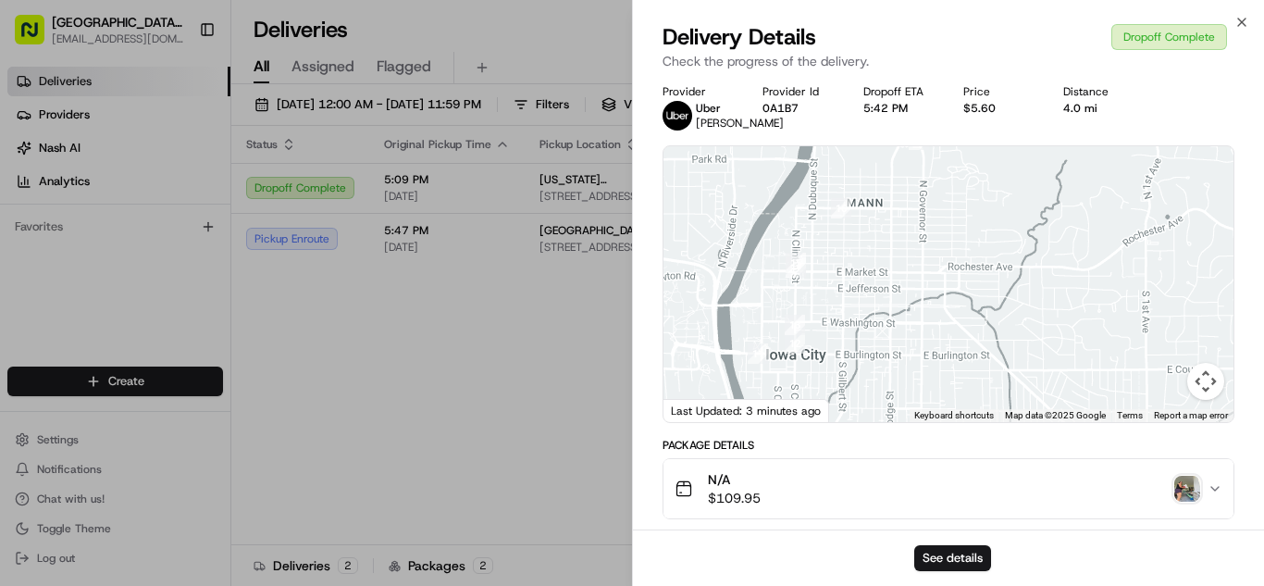
drag, startPoint x: 1052, startPoint y: 343, endPoint x: 1136, endPoint y: 121, distance: 237.5
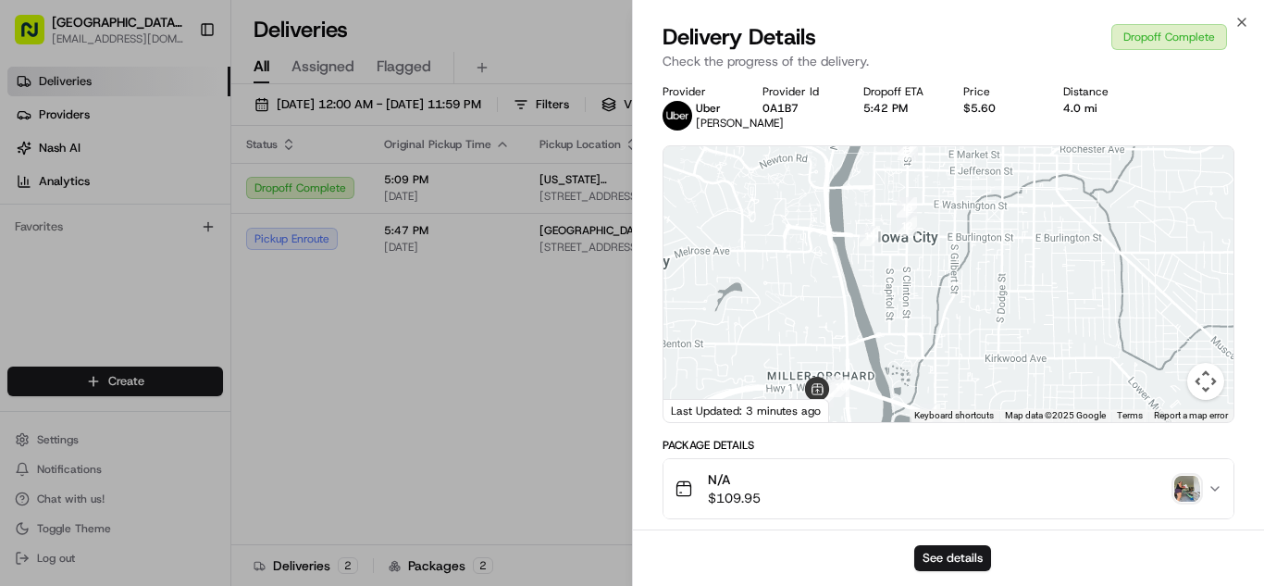
drag, startPoint x: 1065, startPoint y: 282, endPoint x: 1170, endPoint y: 181, distance: 145.9
click at [1171, 178] on div at bounding box center [948, 284] width 570 height 276
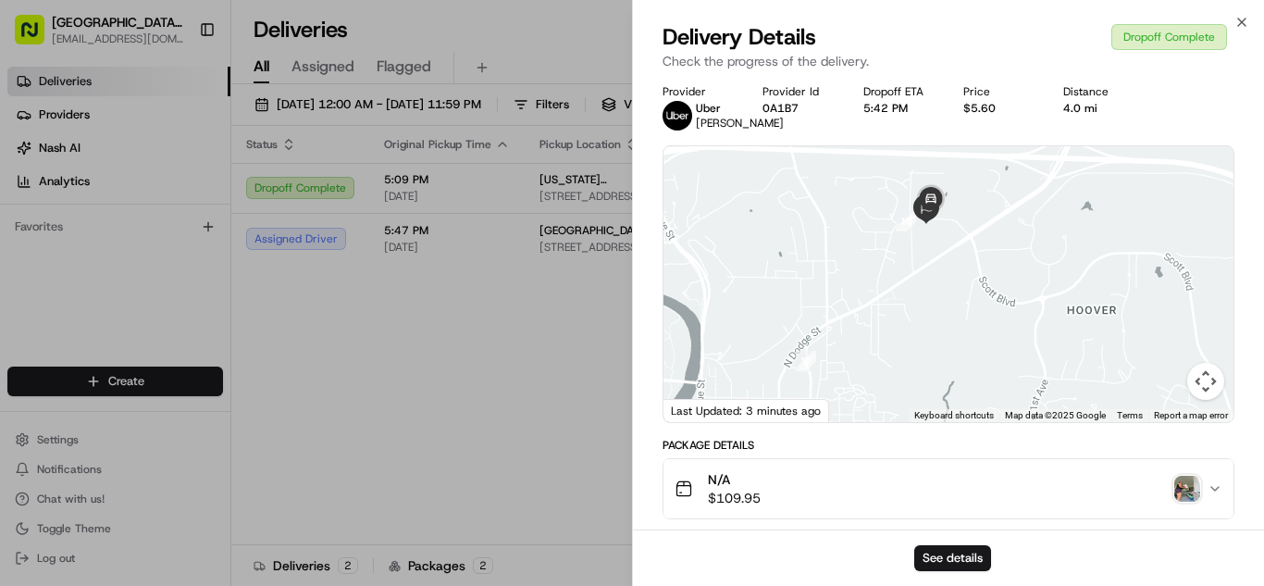
drag, startPoint x: 1114, startPoint y: 278, endPoint x: 890, endPoint y: 612, distance: 402.1
click at [890, 585] on html "[GEOGRAPHIC_DATA] - [US_STATE][GEOGRAPHIC_DATA], [GEOGRAPHIC_DATA] [EMAIL_ADDRE…" at bounding box center [632, 293] width 1264 height 586
